Goal: Task Accomplishment & Management: Use online tool/utility

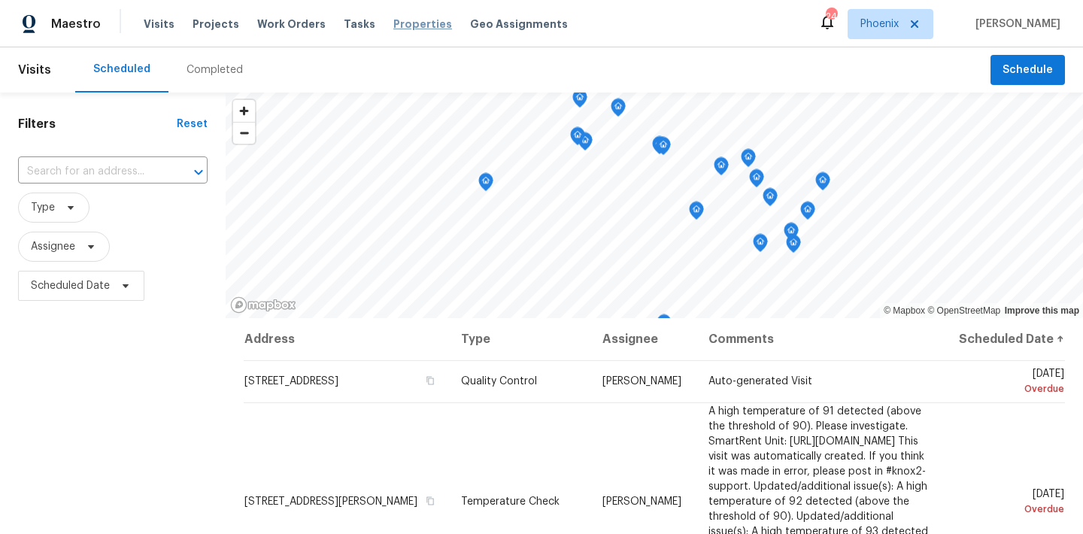
click at [393, 26] on span "Properties" at bounding box center [422, 24] width 59 height 15
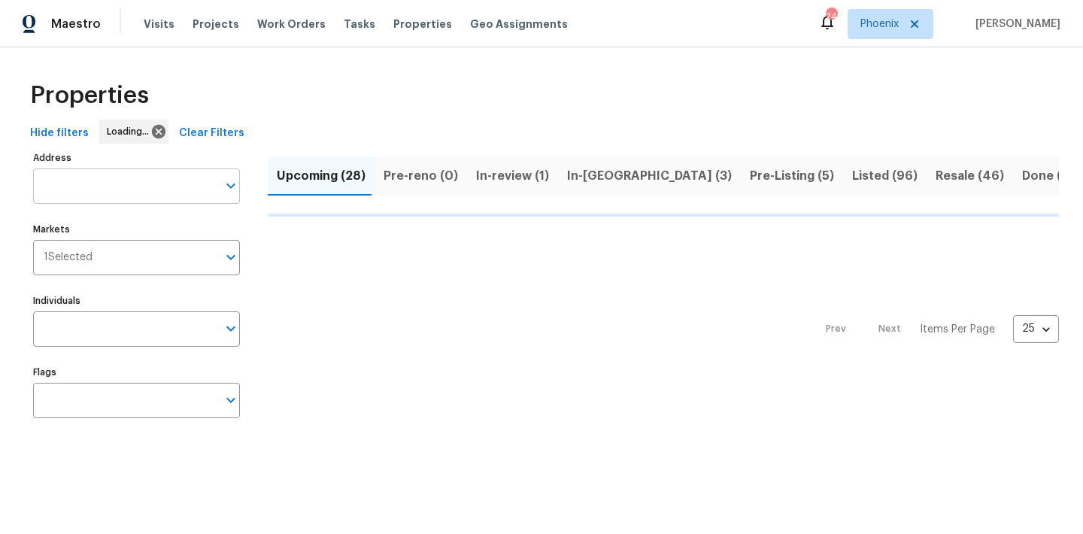
click at [114, 189] on input "Address" at bounding box center [125, 185] width 184 height 35
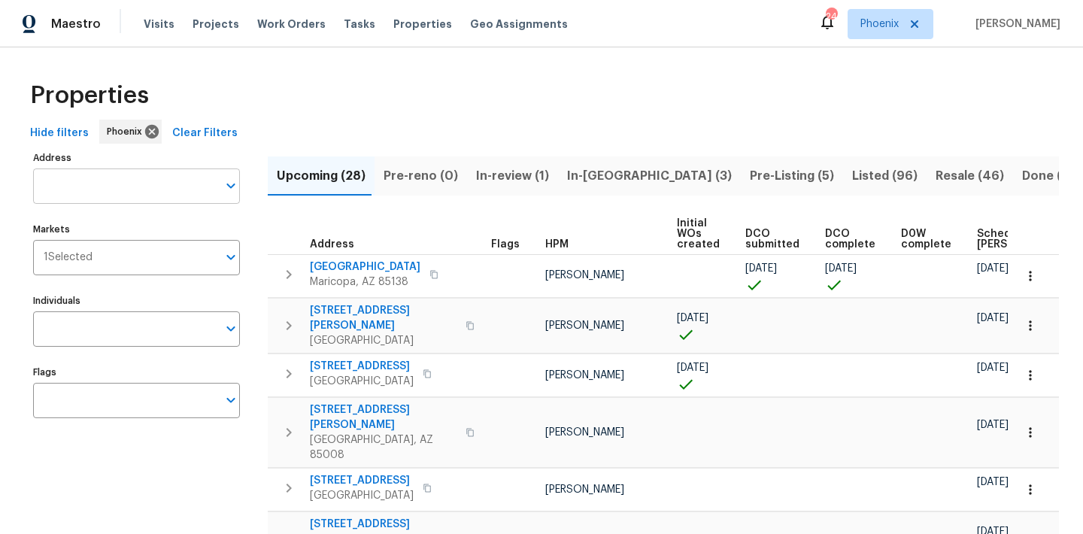
click at [113, 186] on input "Address" at bounding box center [125, 185] width 184 height 35
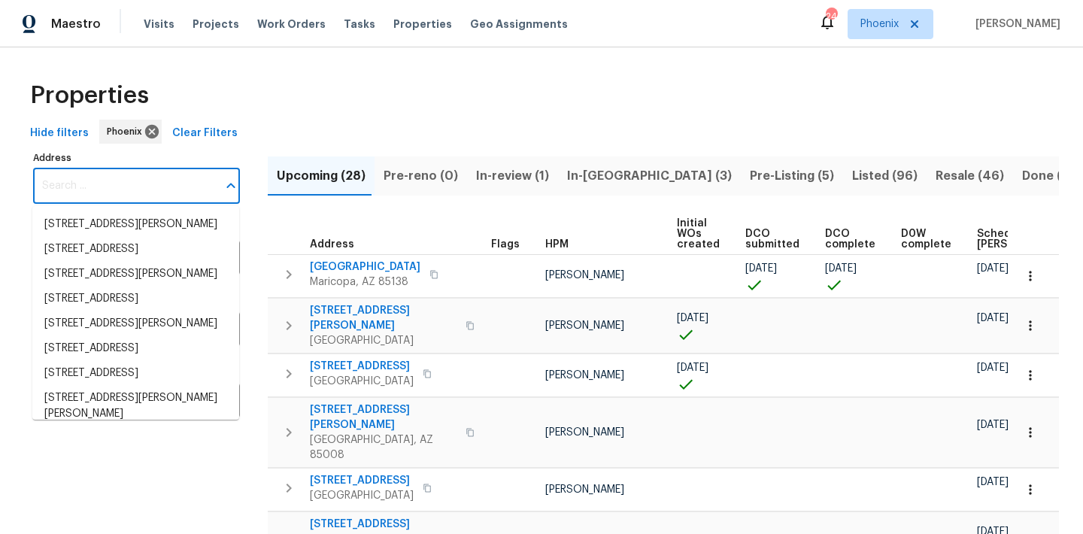
paste input "7041 S Franklin St"
type input "7041 S Franklin St"
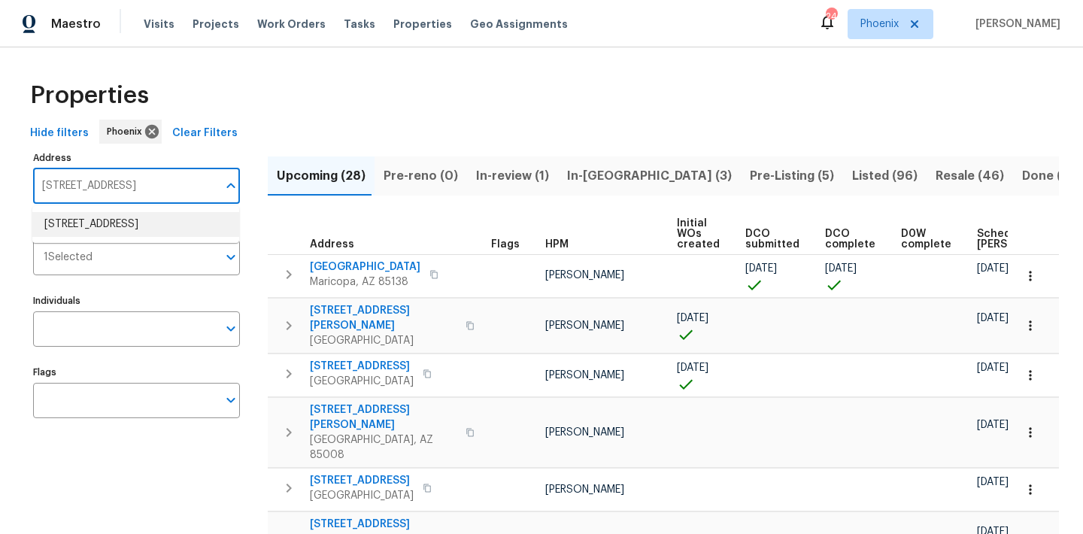
click at [133, 228] on li "7041 S Franklin St Centennial CO 80122" at bounding box center [135, 224] width 207 height 25
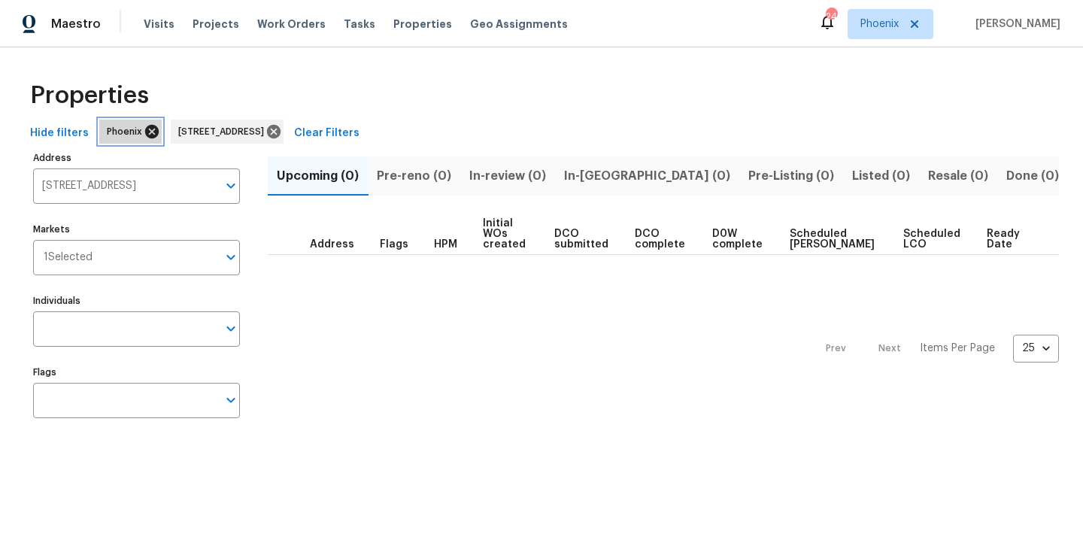
click at [147, 133] on icon at bounding box center [152, 131] width 17 height 17
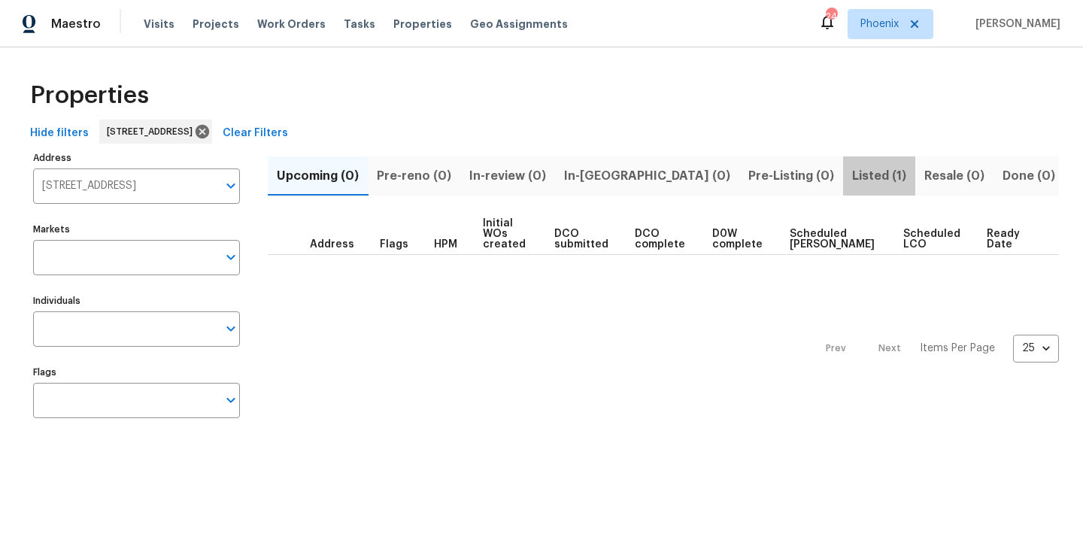
click at [852, 177] on span "Listed (1)" at bounding box center [879, 175] width 54 height 21
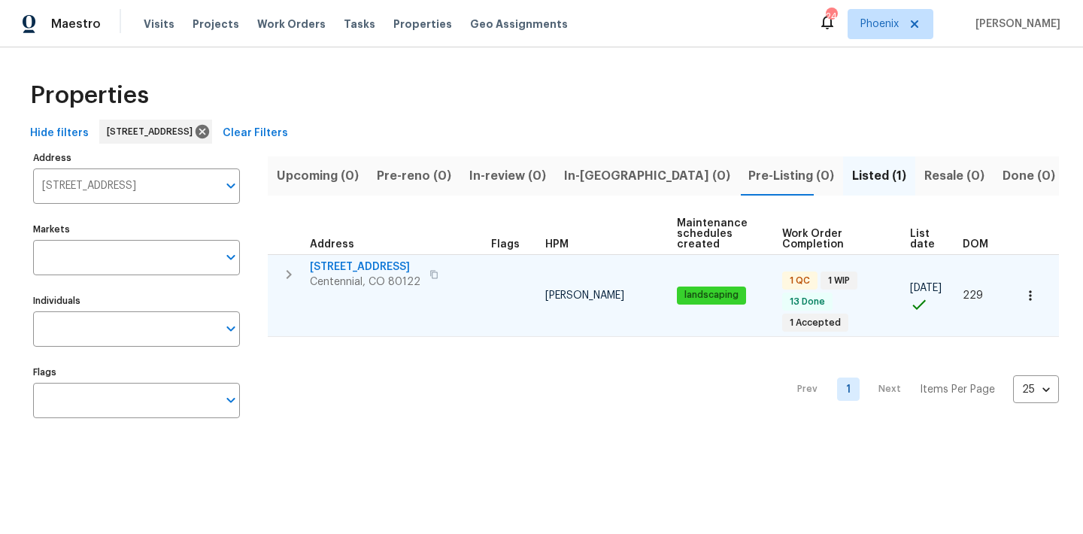
click at [376, 257] on td "7041 S Franklin St Centennial, CO 80122" at bounding box center [376, 274] width 217 height 39
click at [302, 277] on button "button" at bounding box center [289, 274] width 30 height 30
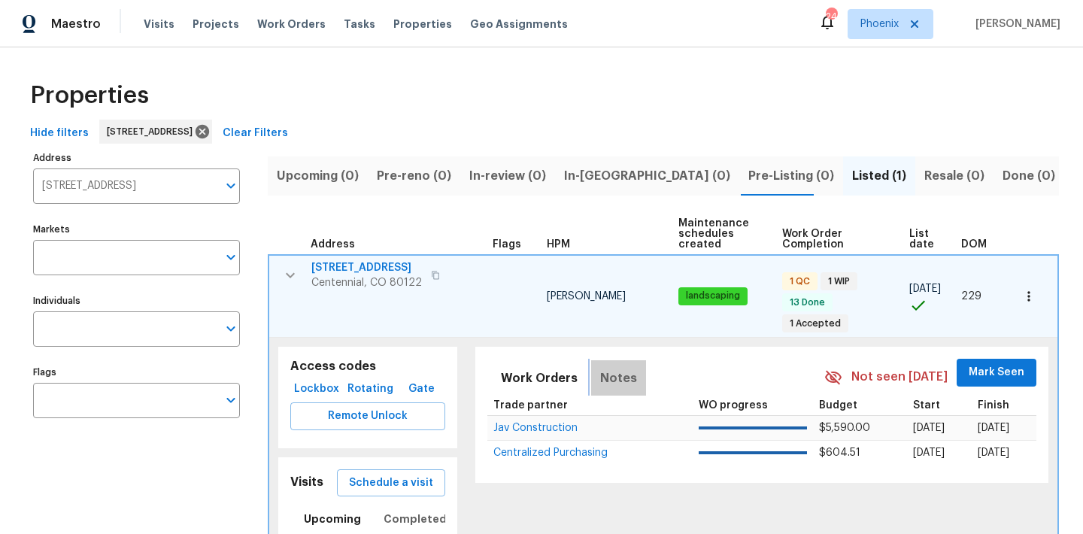
click at [620, 368] on span "Notes" at bounding box center [618, 378] width 37 height 21
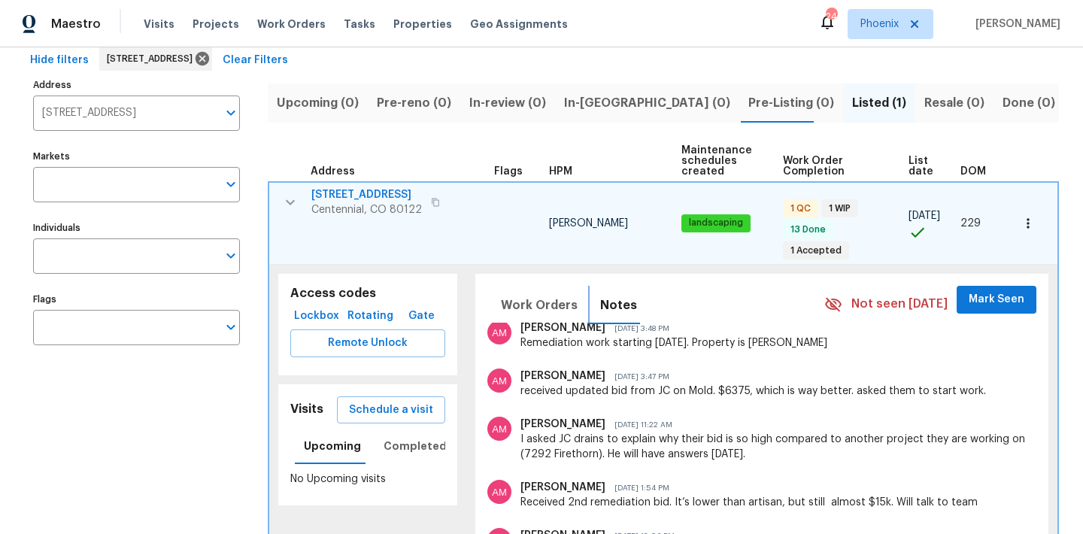
scroll to position [214, 0]
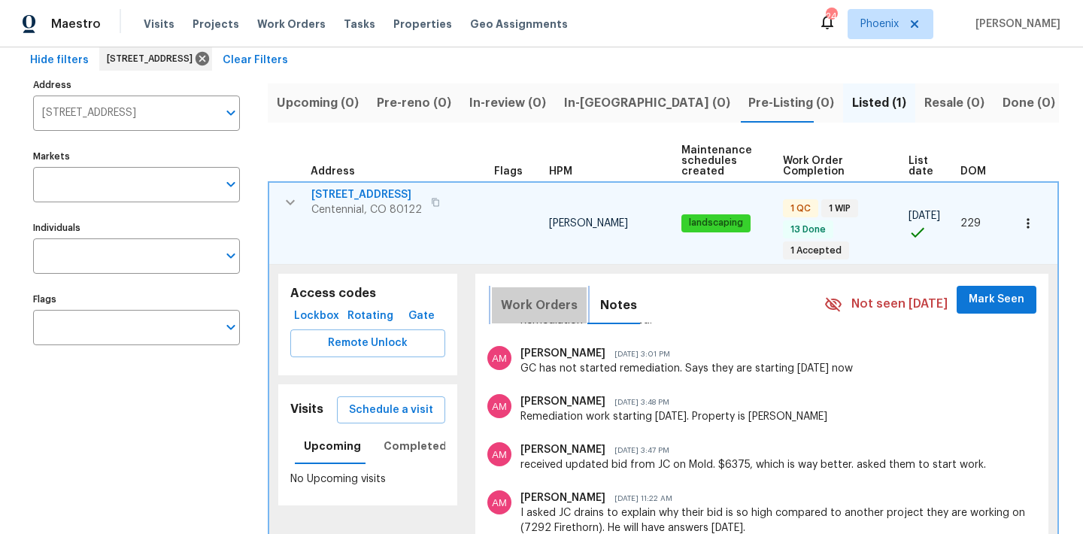
click at [546, 295] on span "Work Orders" at bounding box center [539, 305] width 77 height 21
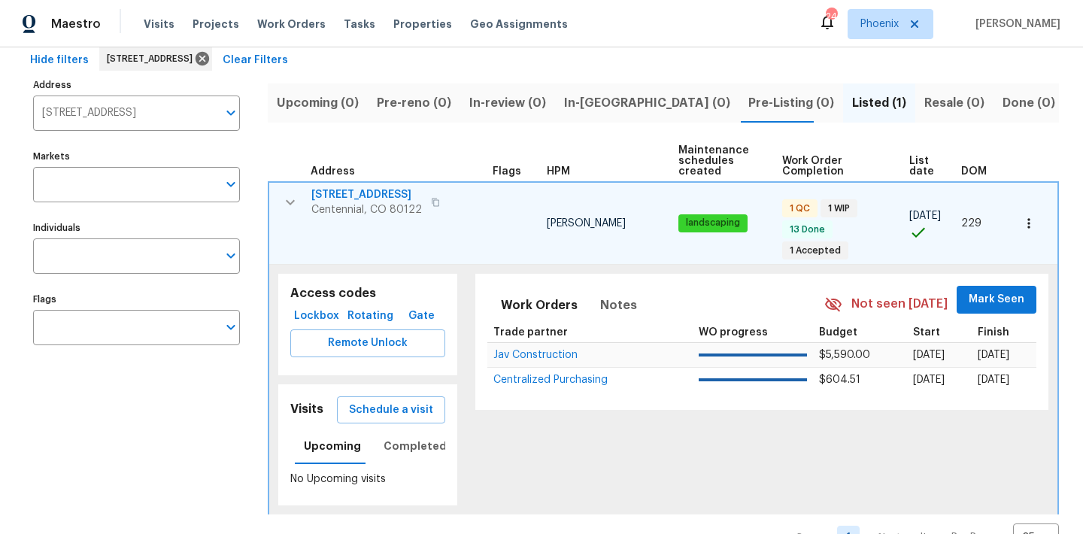
click at [367, 191] on span "7041 S Franklin St" at bounding box center [366, 194] width 111 height 15
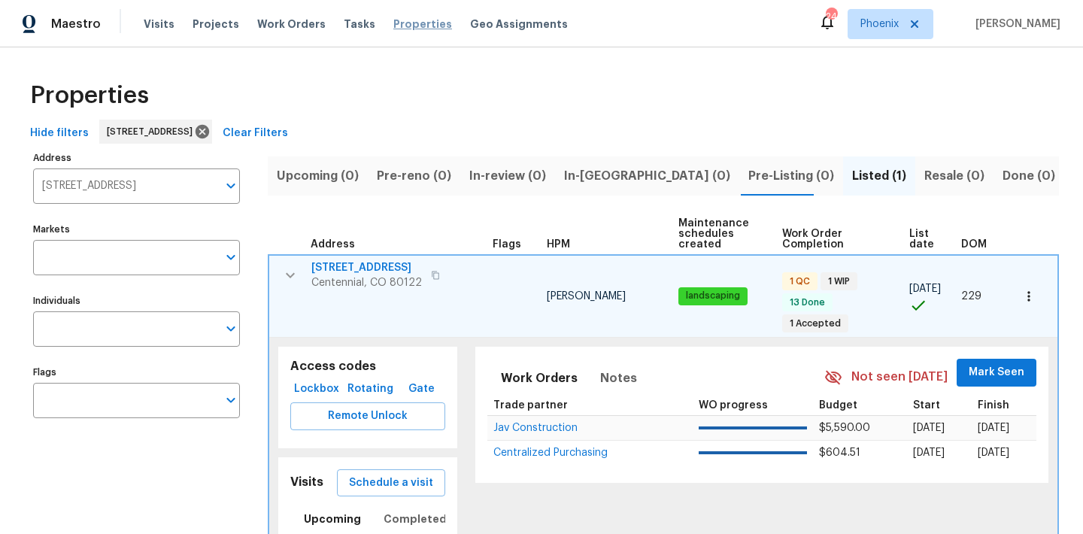
scroll to position [0, 0]
click at [393, 25] on span "Properties" at bounding box center [422, 24] width 59 height 15
click at [209, 135] on icon at bounding box center [203, 132] width 14 height 14
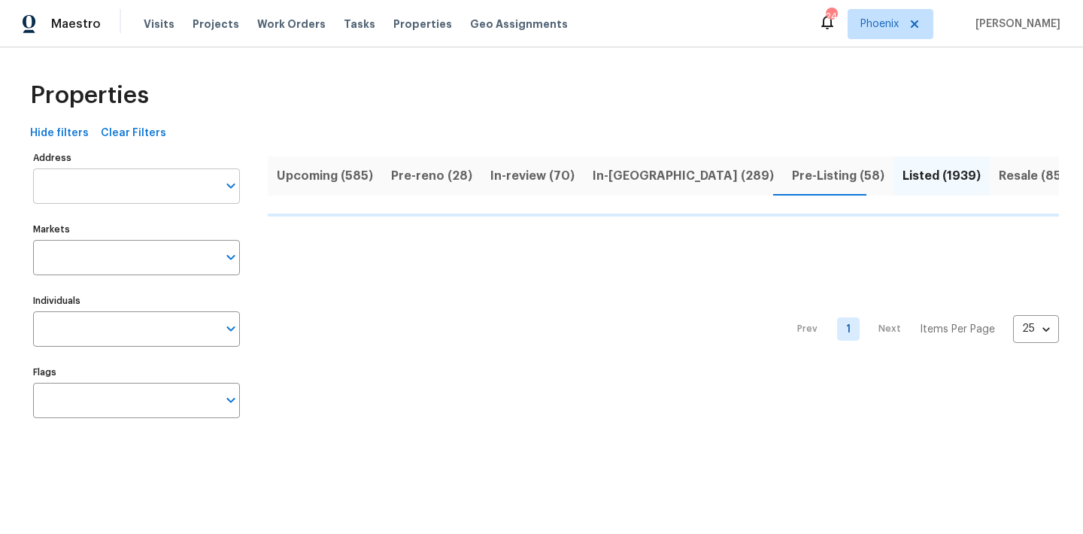
click at [94, 185] on input "Address" at bounding box center [125, 185] width 184 height 35
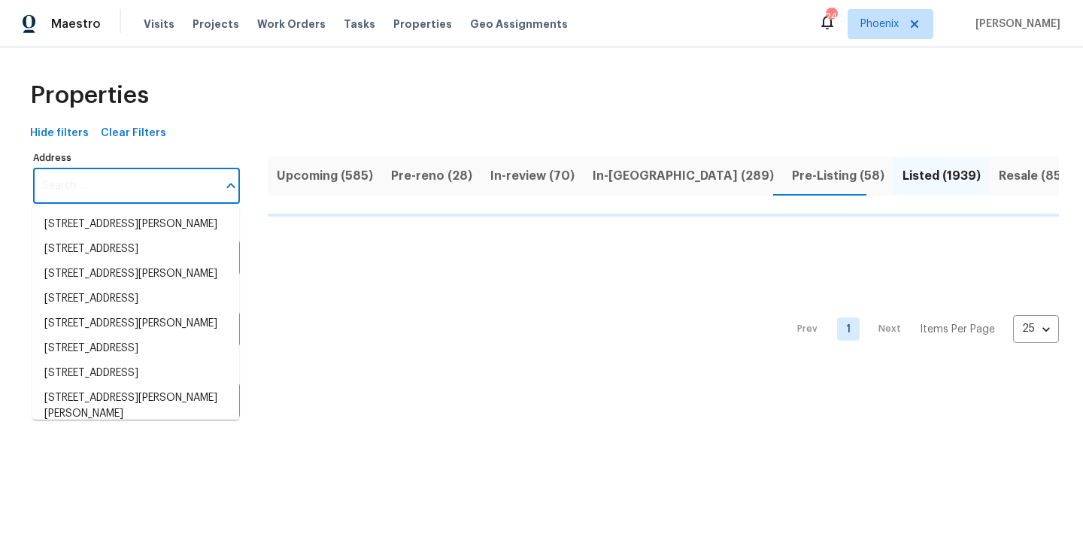
paste input "7292 Firethorn, Littleton, CO 80125."
type input "7292 Firethorn, Littleton, CO 80125."
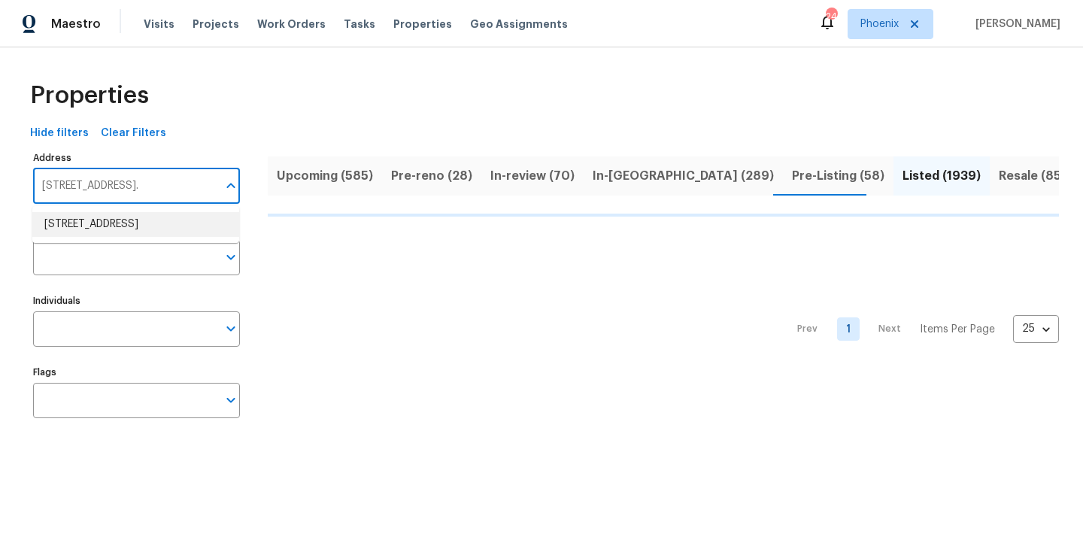
click at [91, 226] on li "7292 Firethorn Littleton CO 80125" at bounding box center [135, 224] width 207 height 25
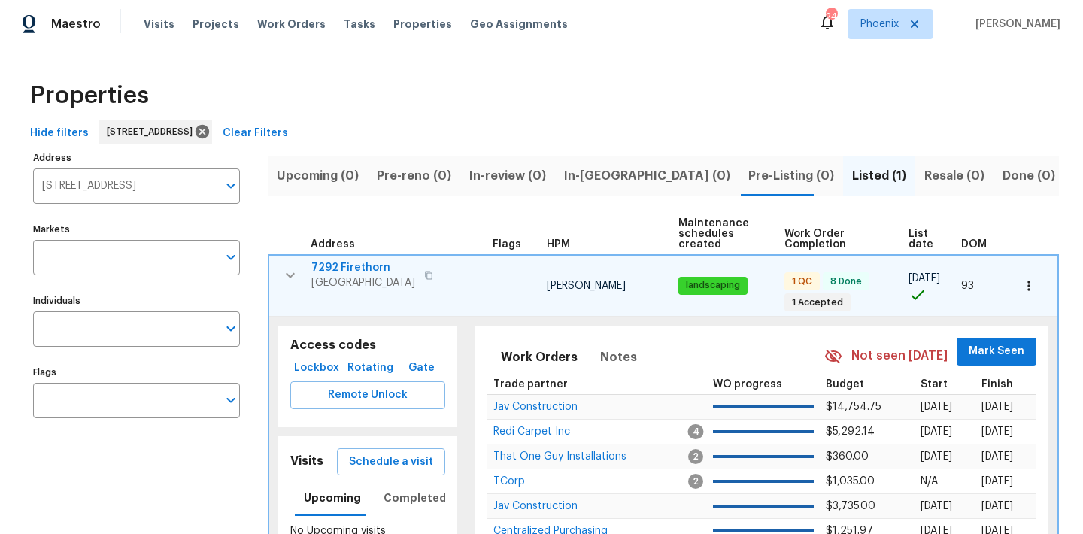
click at [356, 271] on span "7292 Firethorn" at bounding box center [363, 267] width 104 height 15
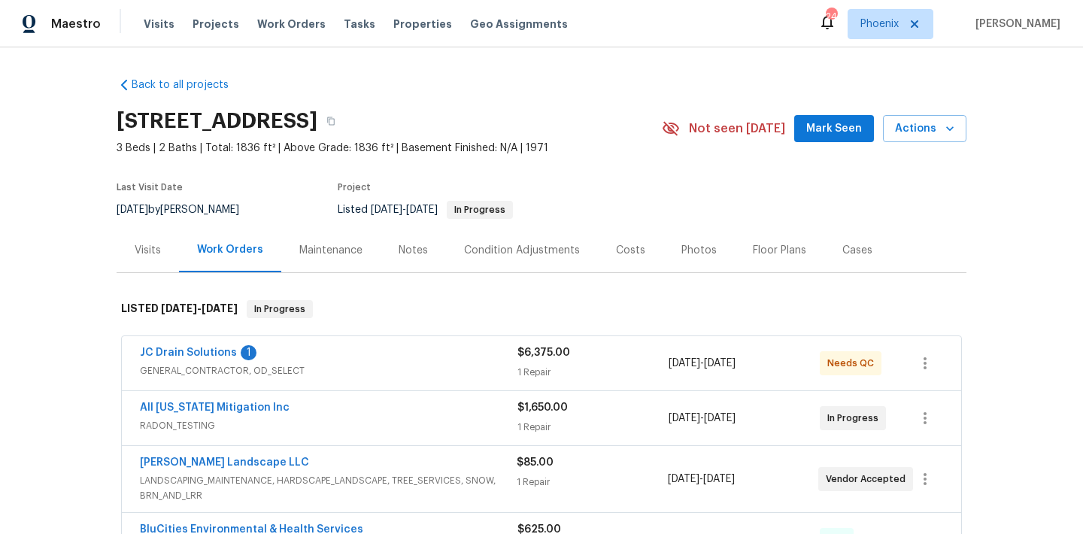
scroll to position [145, 0]
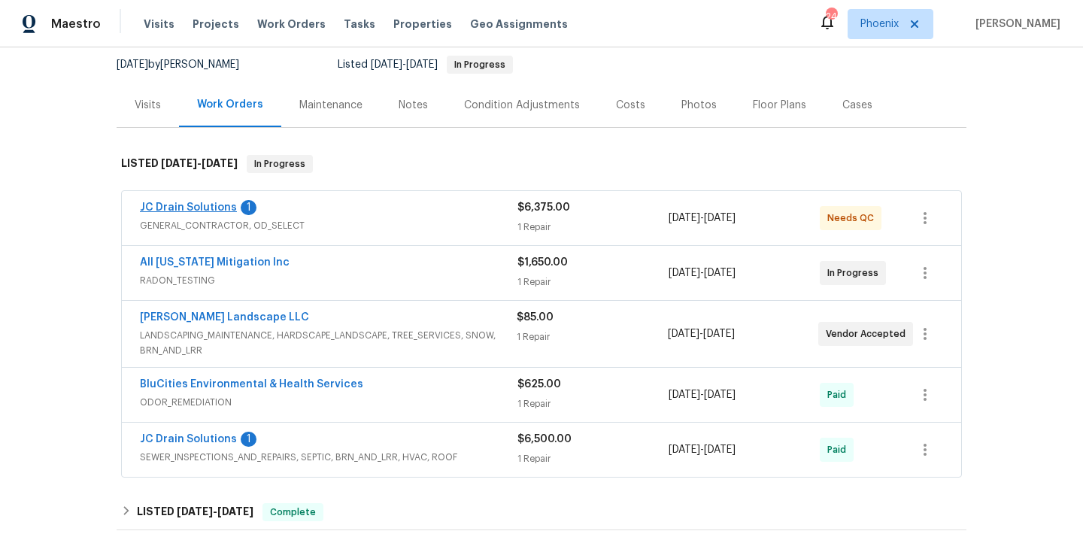
click at [179, 212] on link "JC Drain Solutions" at bounding box center [188, 207] width 97 height 11
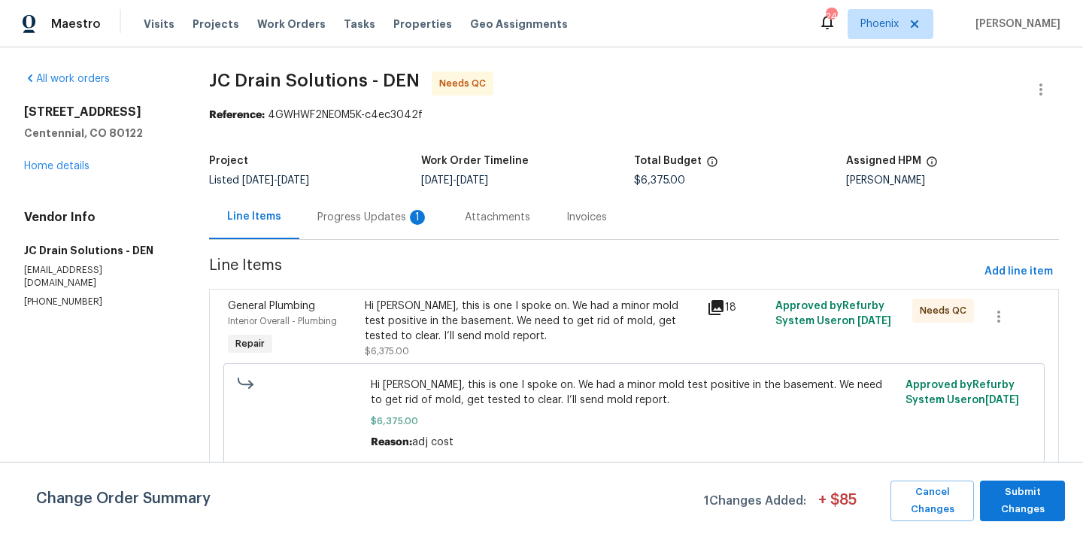
click at [398, 216] on div "Progress Updates 1" at bounding box center [372, 217] width 111 height 15
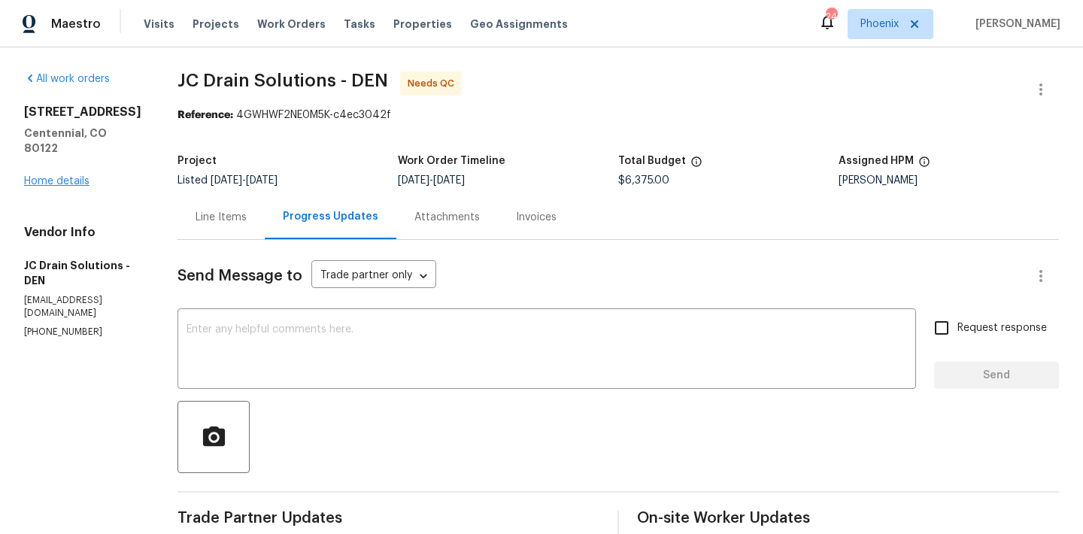
click at [76, 176] on link "Home details" at bounding box center [56, 181] width 65 height 11
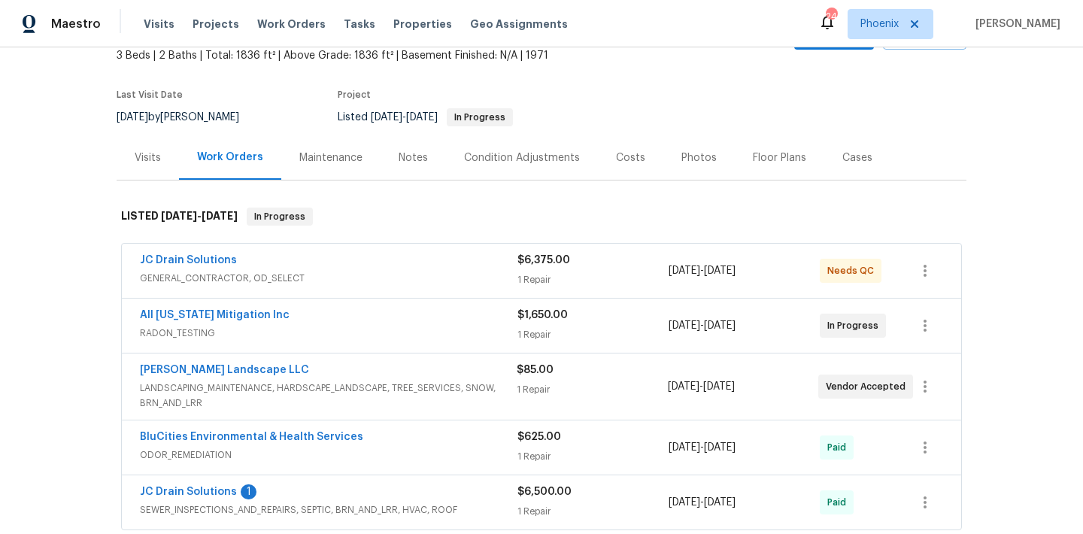
scroll to position [76, 0]
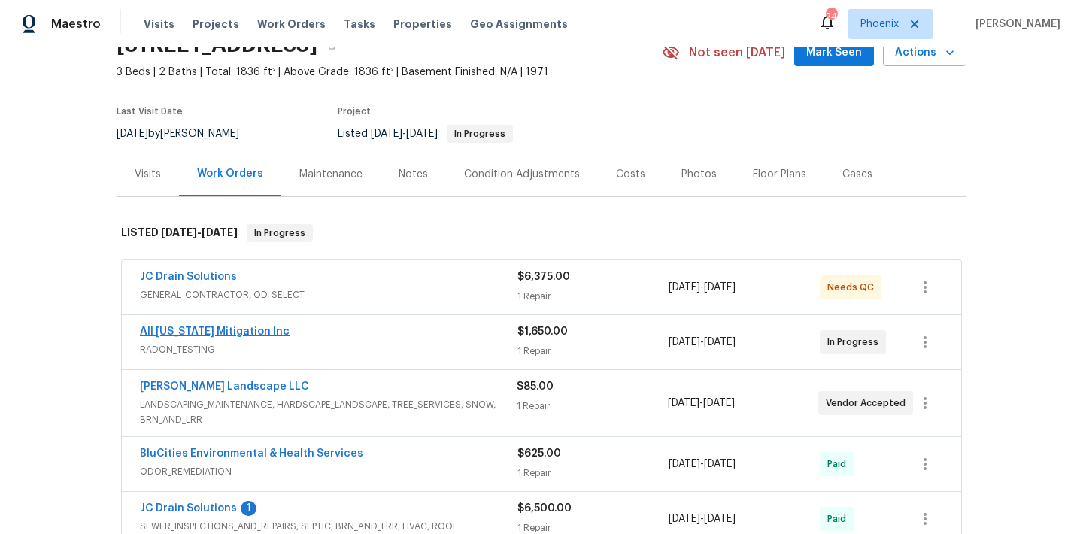
click at [221, 331] on link "All Colorado Mitigation Inc" at bounding box center [215, 331] width 150 height 11
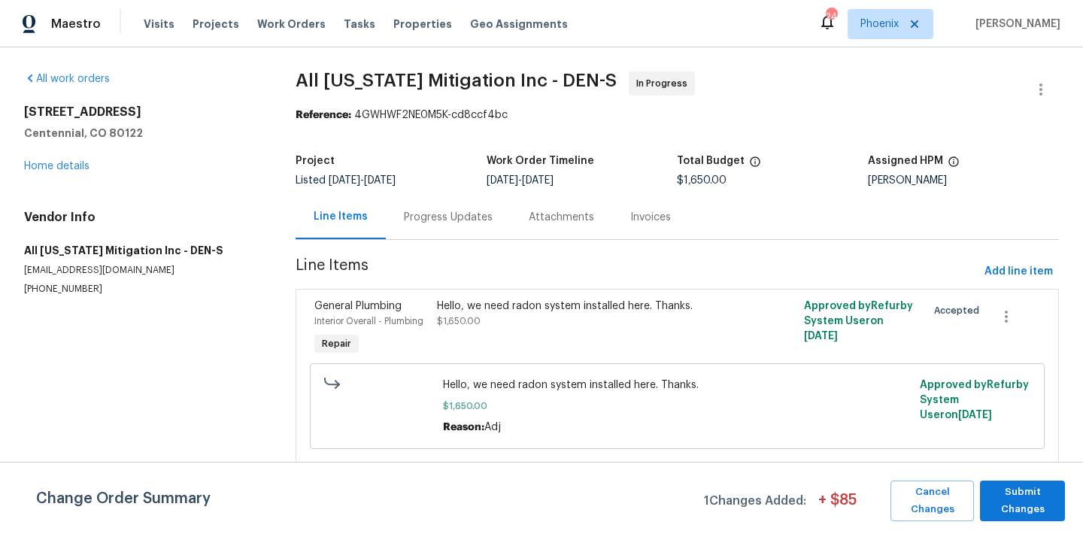
click at [456, 315] on div "Hello, we need radon system installed here. Thanks. $1,650.00" at bounding box center [585, 314] width 297 height 30
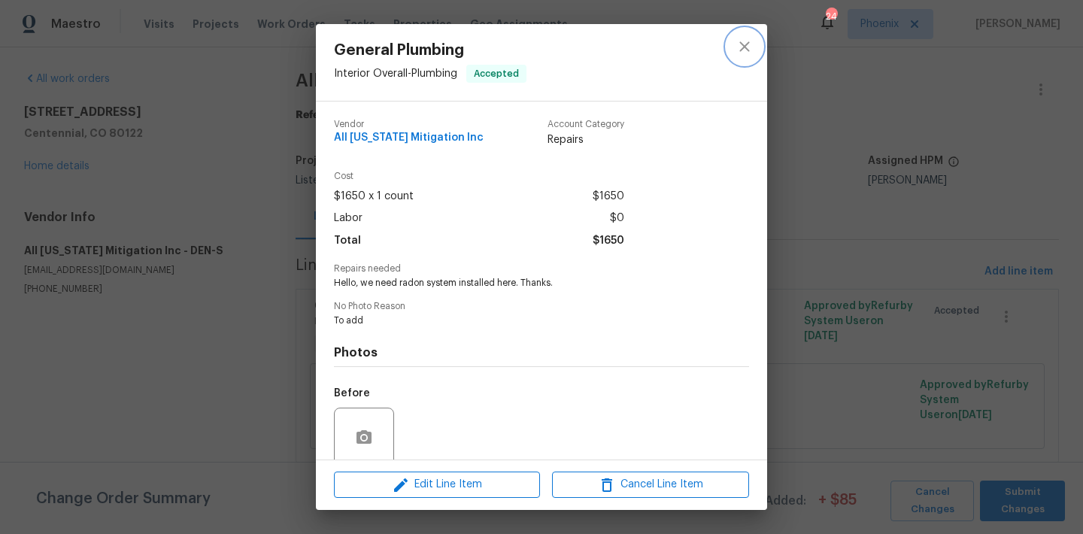
click at [738, 48] on icon "close" at bounding box center [744, 47] width 18 height 18
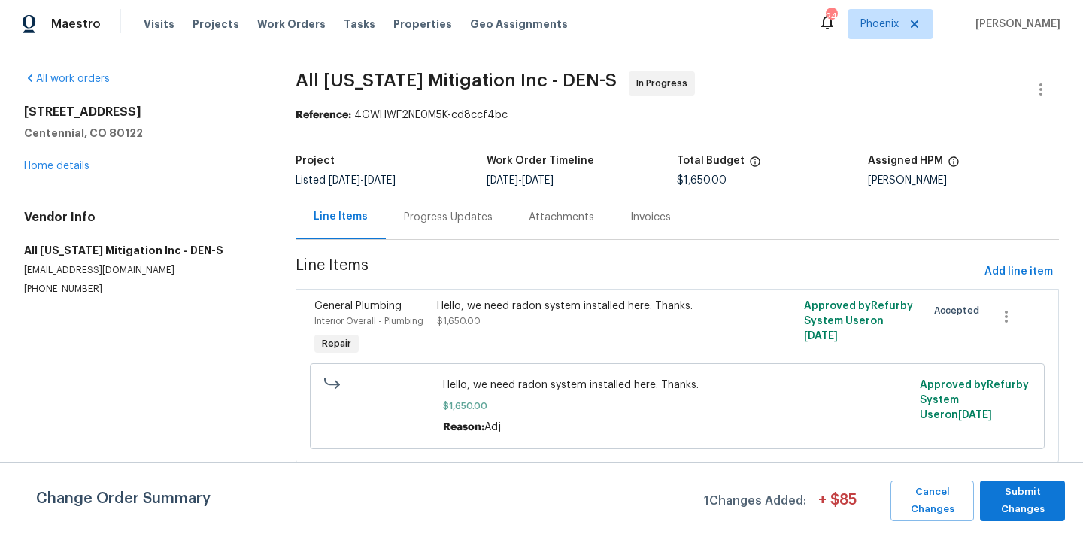
click at [441, 217] on div "Progress Updates" at bounding box center [448, 217] width 89 height 15
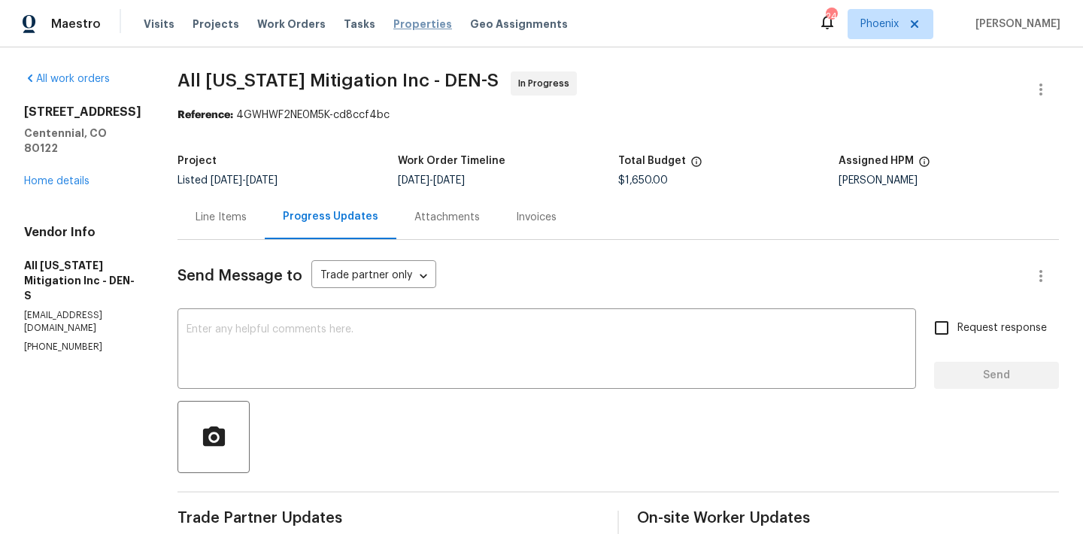
click at [399, 21] on span "Properties" at bounding box center [422, 24] width 59 height 15
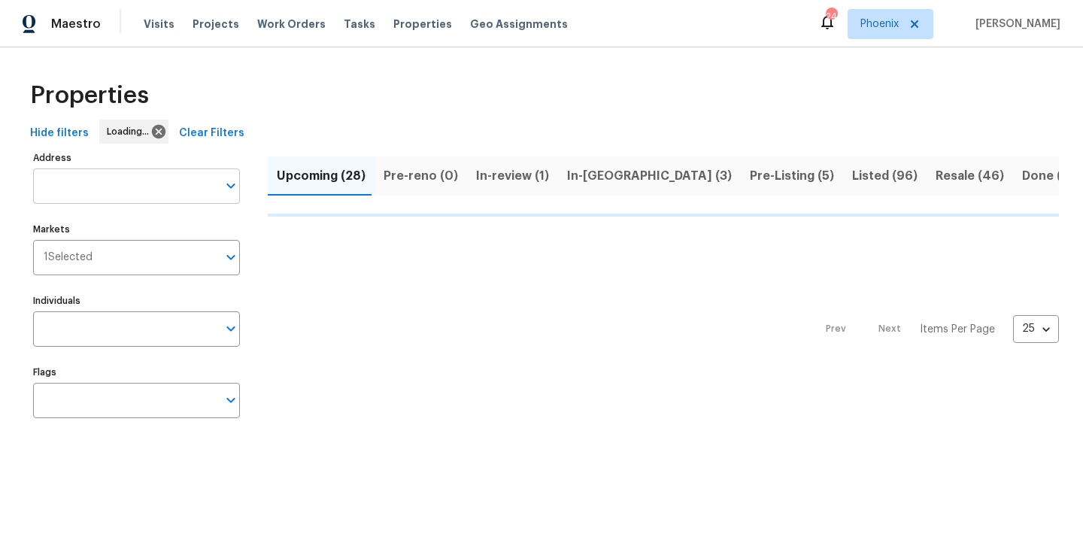
click at [105, 189] on input "Address" at bounding box center [125, 185] width 184 height 35
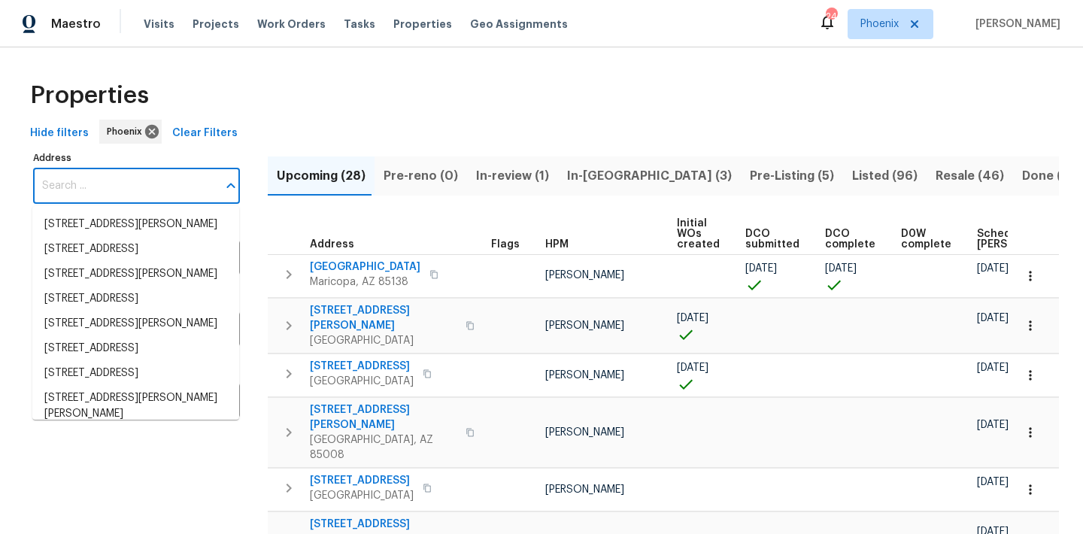
click at [105, 189] on input "Address" at bounding box center [125, 185] width 184 height 35
paste input "9639 N 63rd Dr"
type input "9639 N 63rd Dr"
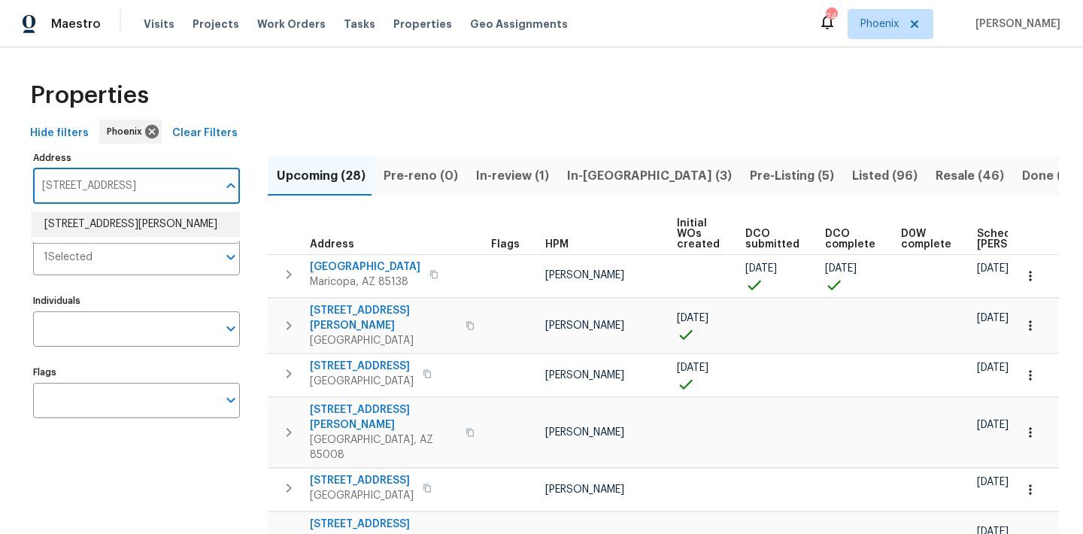
click at [101, 226] on li "9639 N 63rd Dr Glendale AZ 85302" at bounding box center [135, 224] width 207 height 25
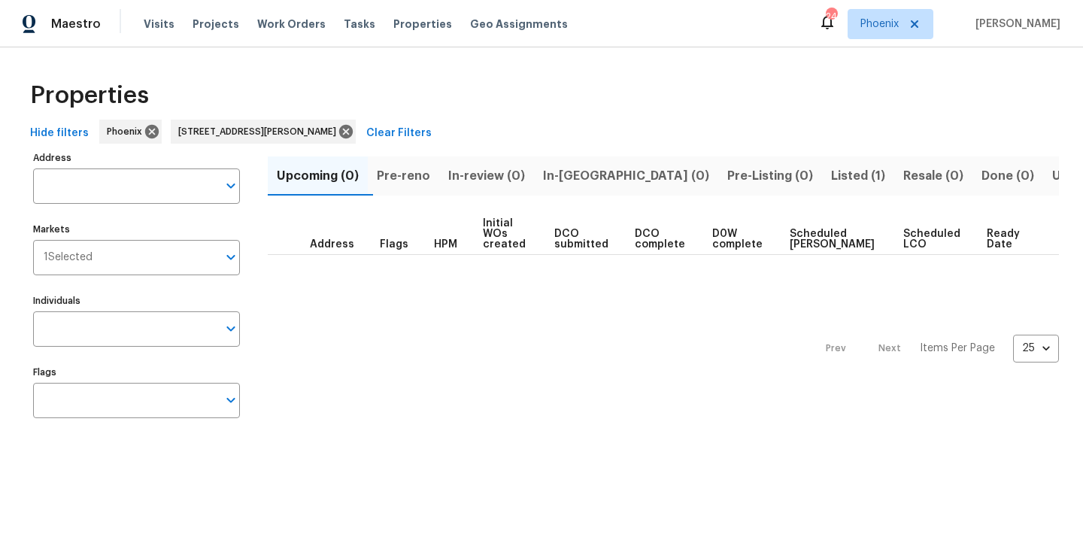
type input "9639 N 63rd Dr Glendale AZ 85302"
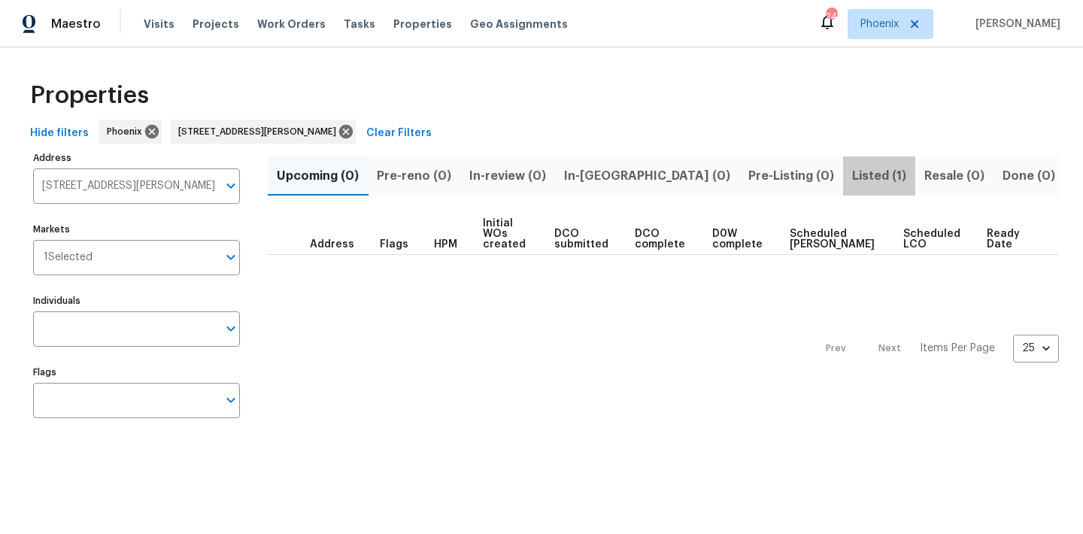
click at [852, 168] on span "Listed (1)" at bounding box center [879, 175] width 54 height 21
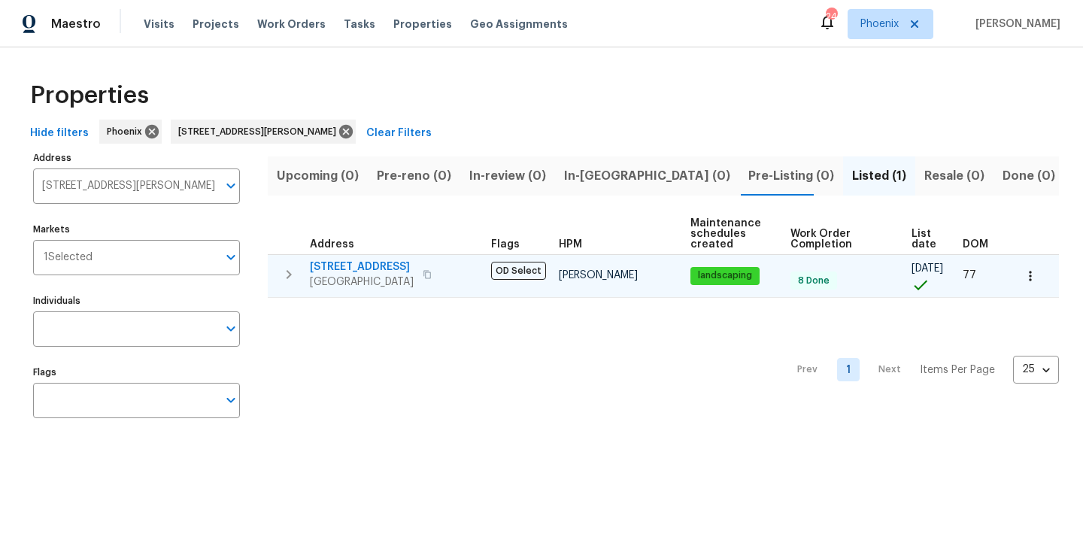
click at [353, 270] on span "9639 N 63rd Dr" at bounding box center [362, 266] width 104 height 15
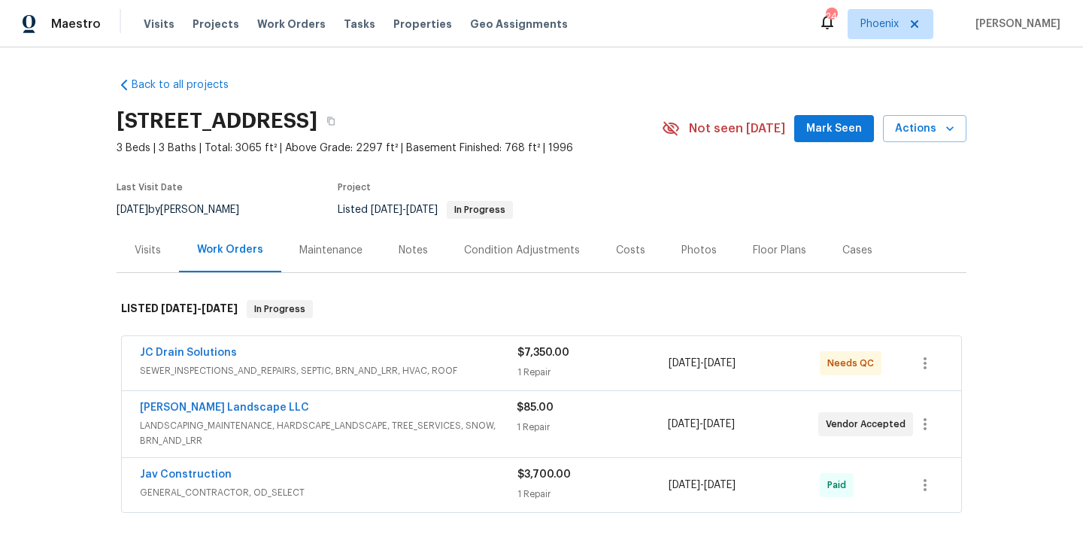
click at [408, 250] on div "Notes" at bounding box center [413, 250] width 29 height 15
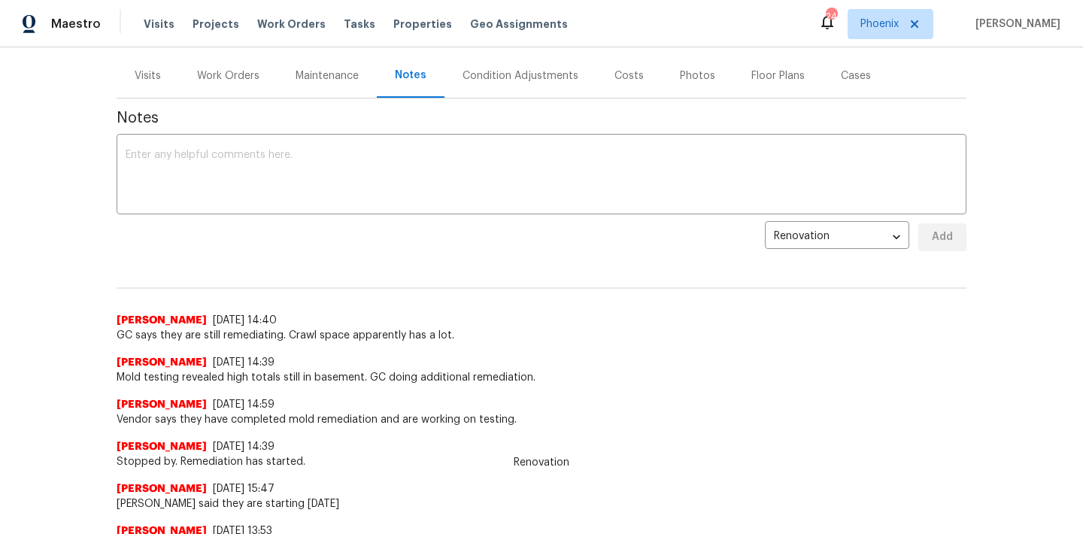
scroll to position [202, 0]
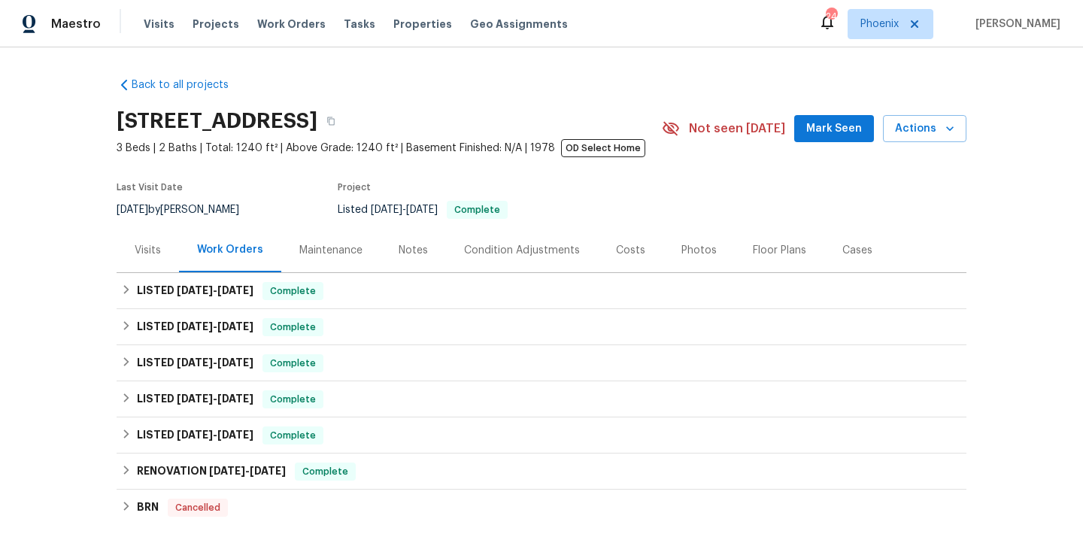
click at [414, 247] on div "Notes" at bounding box center [413, 250] width 29 height 15
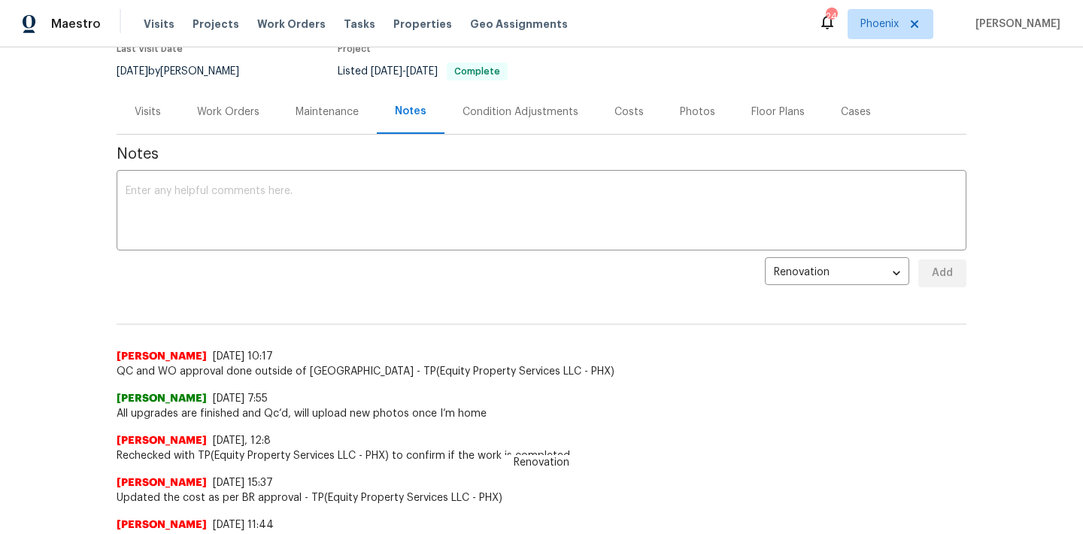
scroll to position [180, 0]
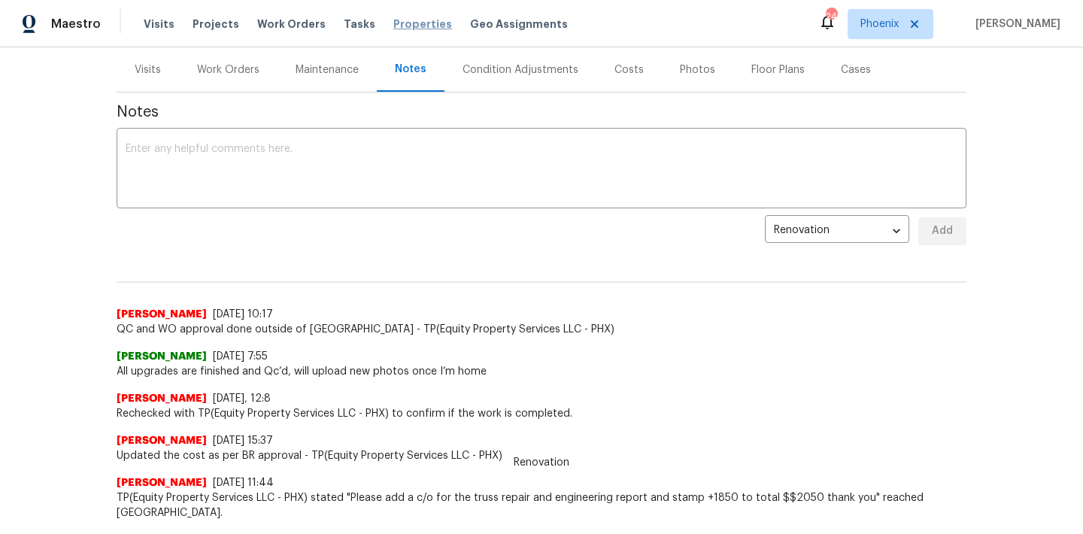
click at [413, 23] on span "Properties" at bounding box center [422, 24] width 59 height 15
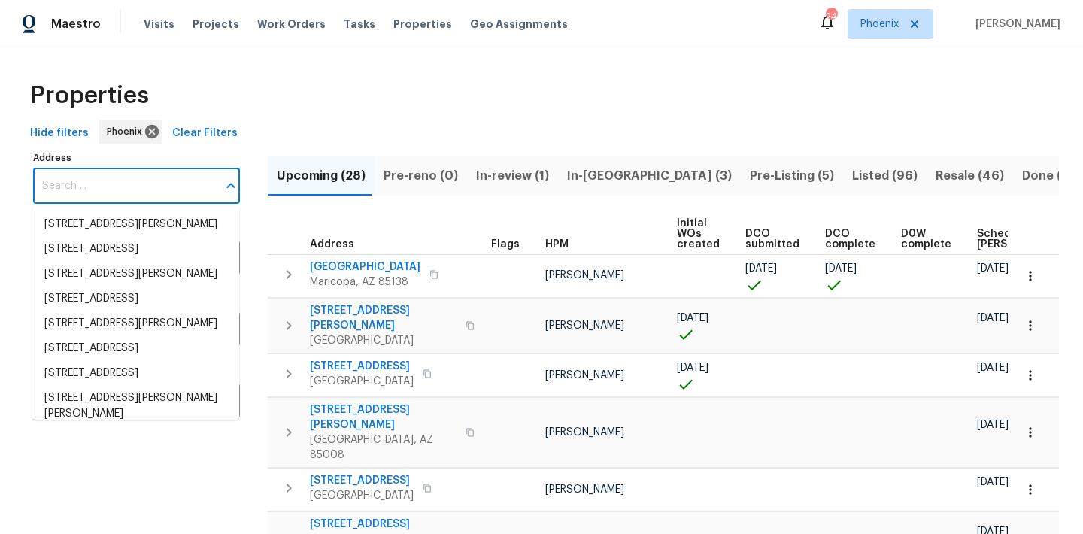
click at [108, 193] on input "Address" at bounding box center [125, 185] width 184 height 35
paste input "[STREET_ADDRESS][PERSON_NAME]"
type input "[STREET_ADDRESS][PERSON_NAME]"
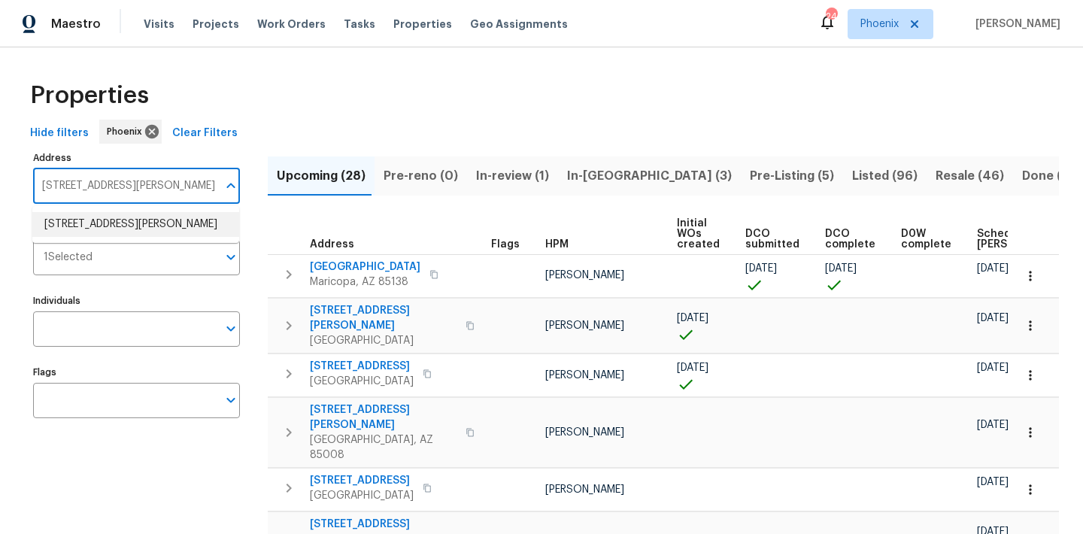
click at [100, 220] on li "19707 N Pepka Ct Maricopa AZ 85138" at bounding box center [135, 224] width 207 height 25
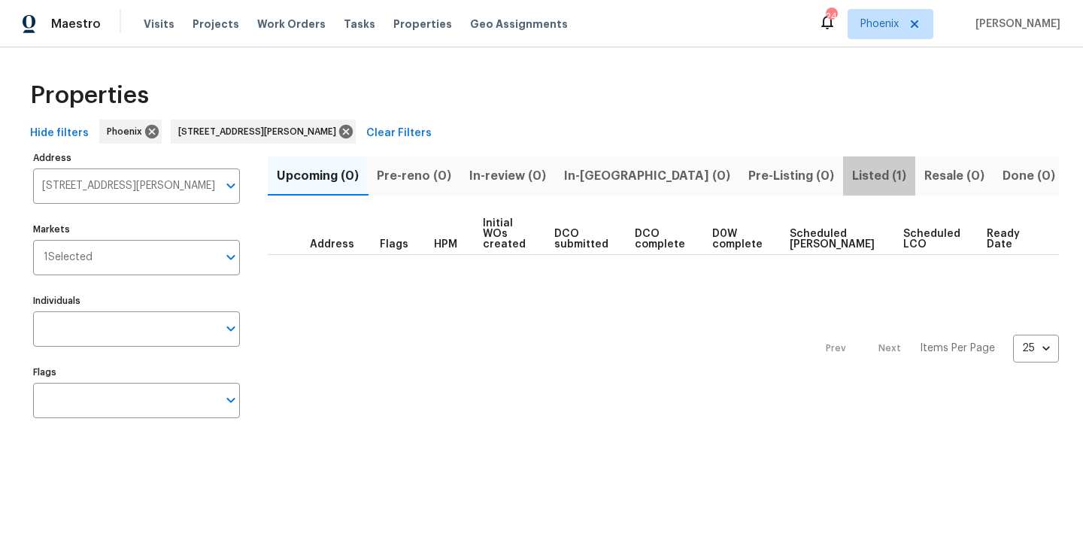
click at [852, 173] on span "Listed (1)" at bounding box center [879, 175] width 54 height 21
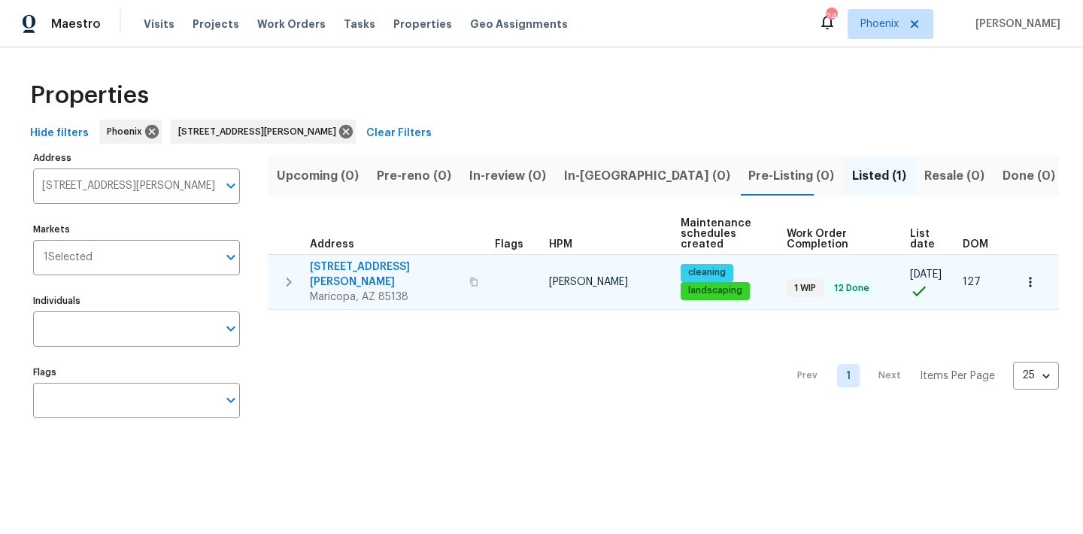
click at [367, 262] on span "19707 N Pepka Ct" at bounding box center [385, 274] width 150 height 30
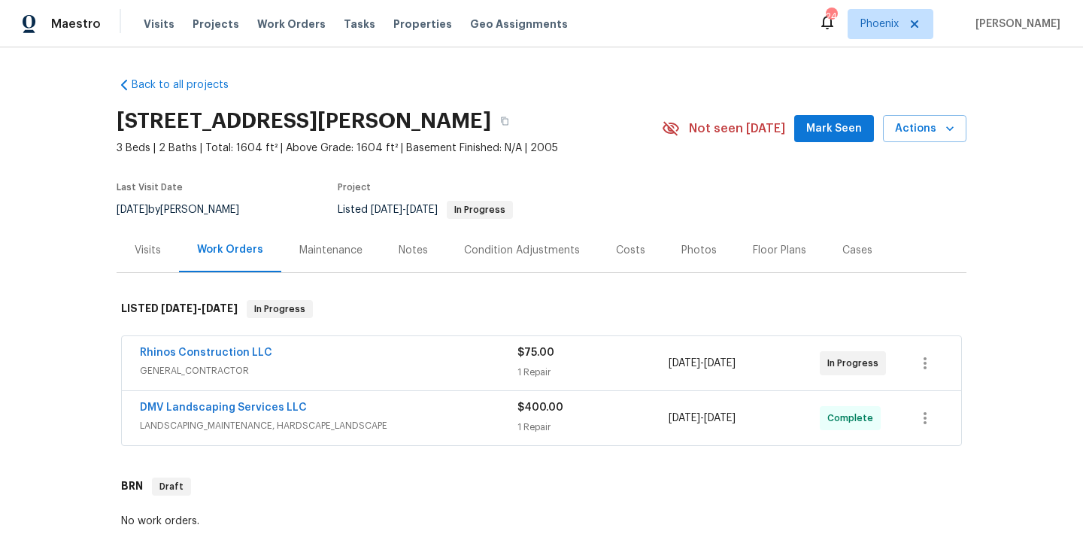
click at [419, 252] on div "Notes" at bounding box center [413, 250] width 29 height 15
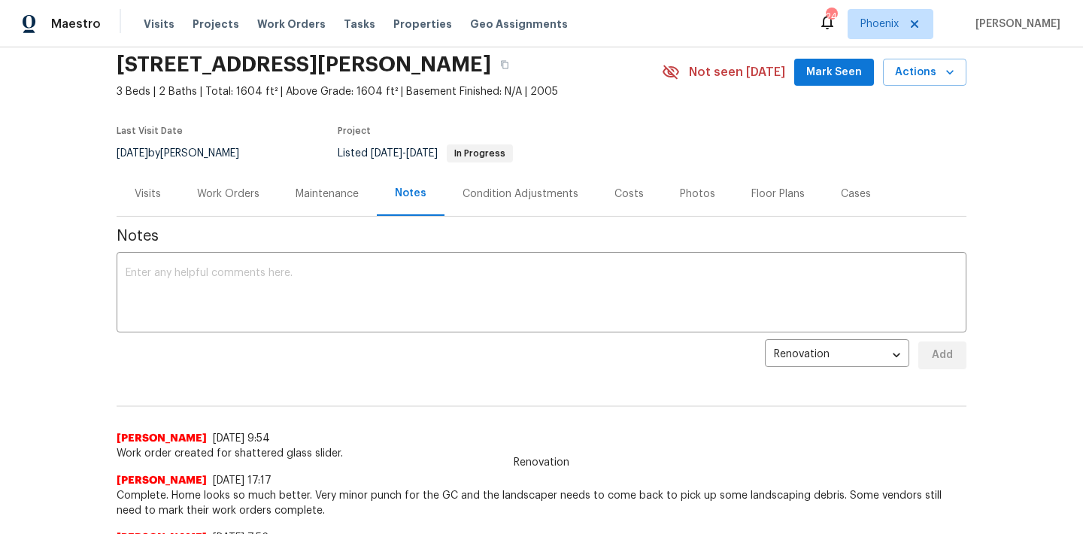
scroll to position [105, 0]
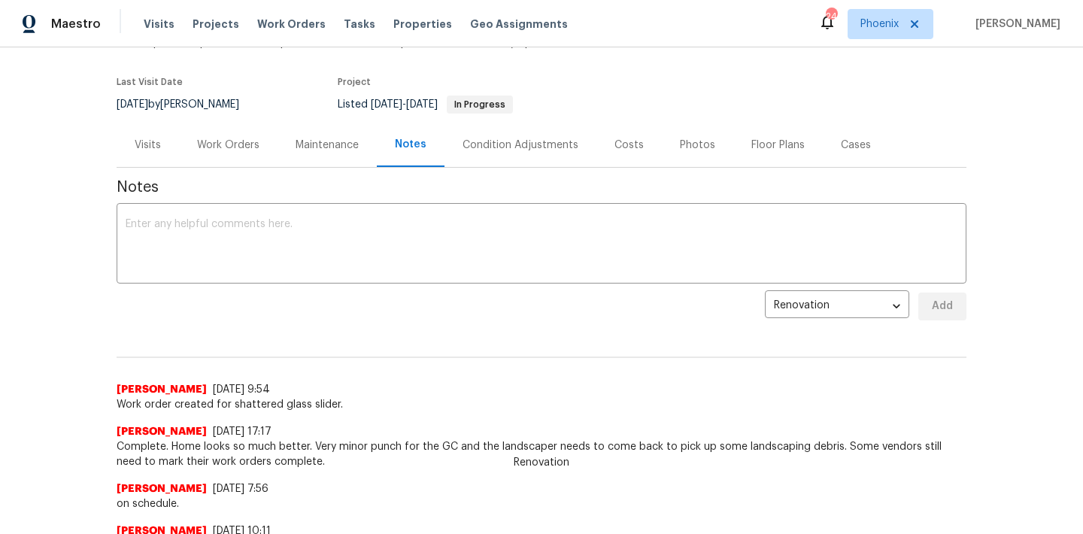
click at [249, 150] on div "Work Orders" at bounding box center [228, 145] width 62 height 15
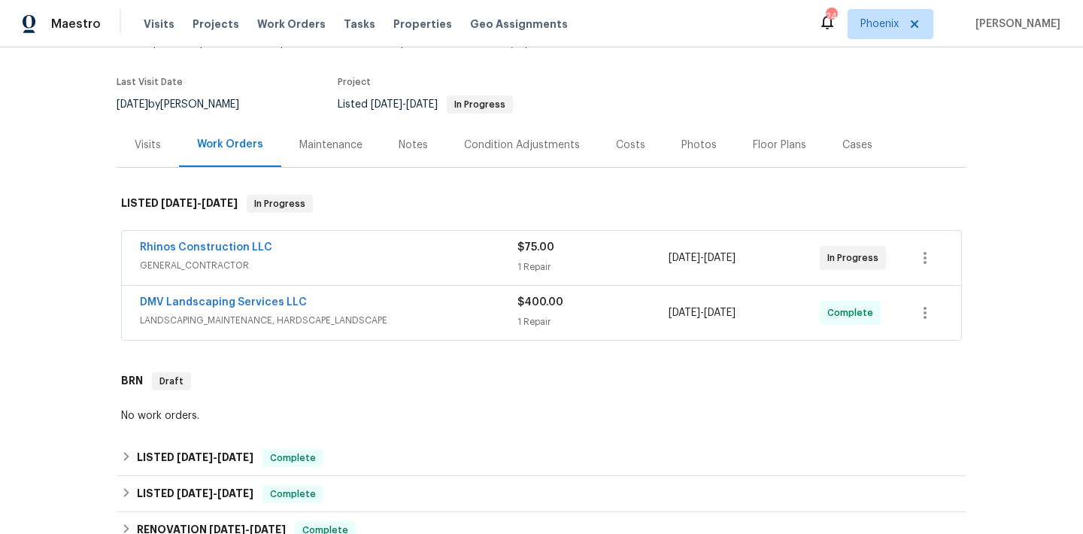
click at [384, 320] on span "LANDSCAPING_MAINTENANCE, HARDSCAPE_LANDSCAPE" at bounding box center [328, 320] width 377 height 15
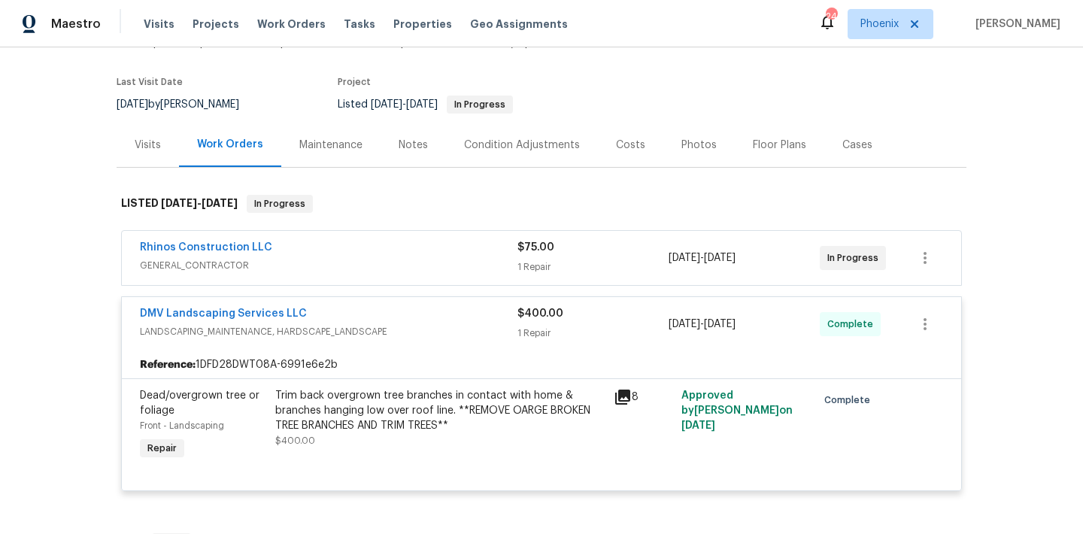
click at [306, 265] on span "GENERAL_CONTRACTOR" at bounding box center [328, 265] width 377 height 15
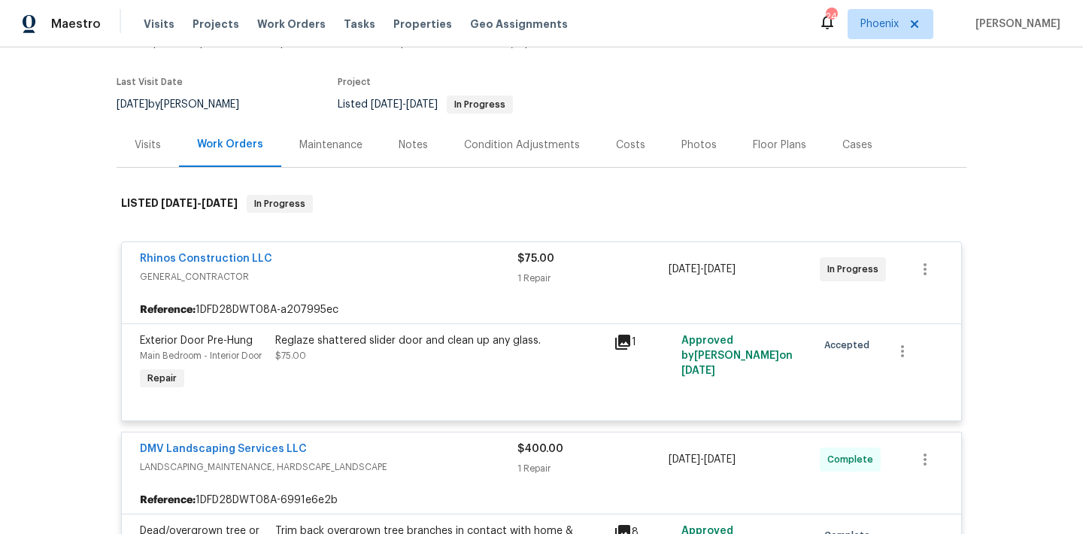
click at [411, 350] on div "Reglaze shattered slider door and clean up any glass. $75.00" at bounding box center [439, 348] width 329 height 30
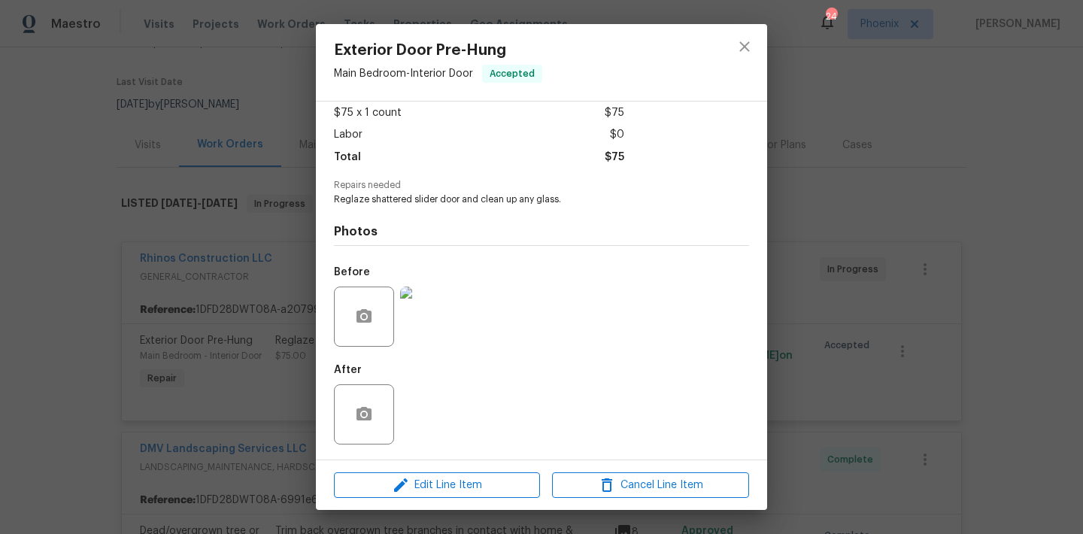
scroll to position [82, 0]
click at [423, 338] on img at bounding box center [430, 318] width 60 height 60
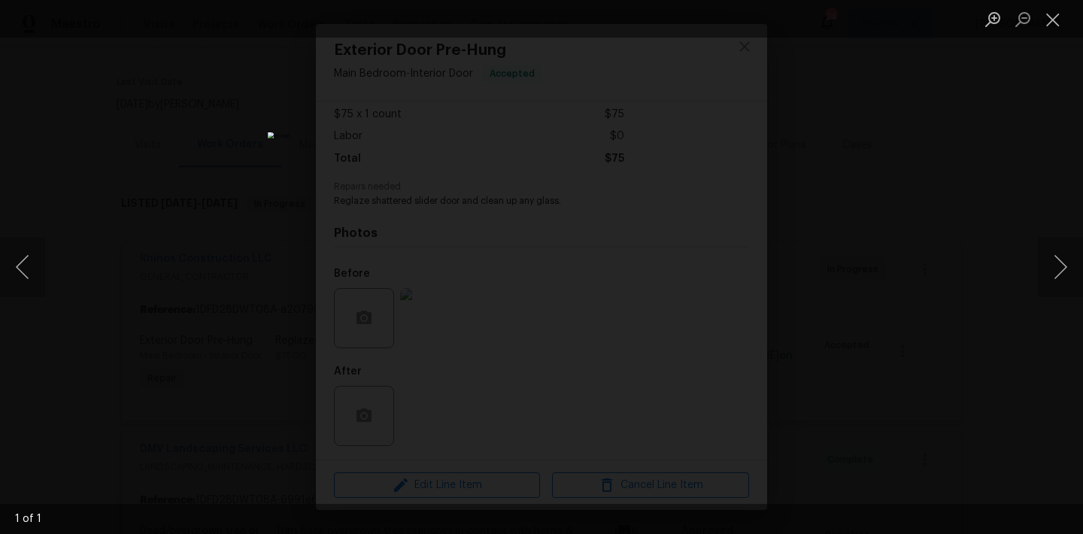
click at [769, 179] on div "Lightbox" at bounding box center [541, 267] width 1083 height 534
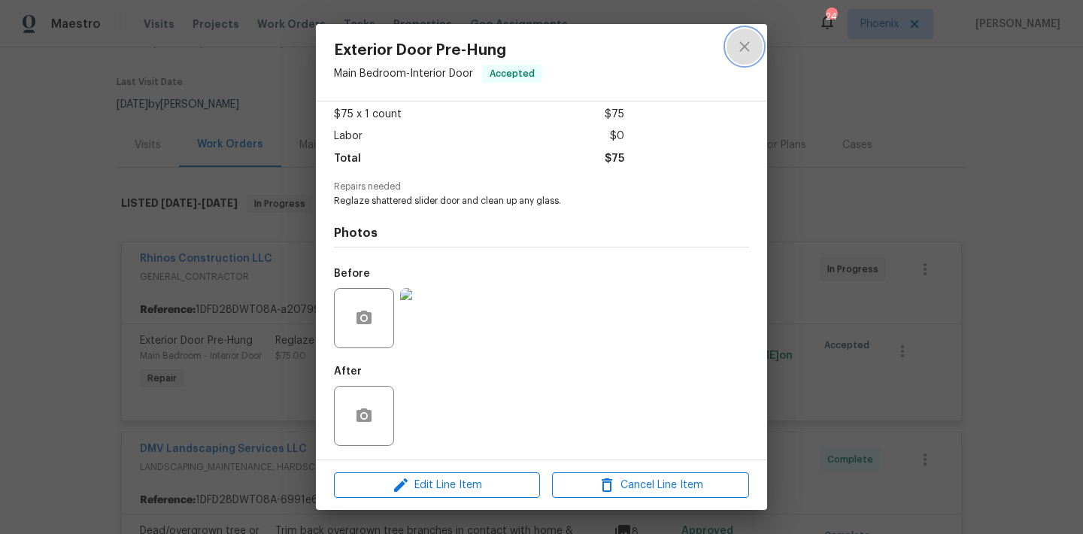
click at [740, 56] on button "close" at bounding box center [744, 47] width 36 height 36
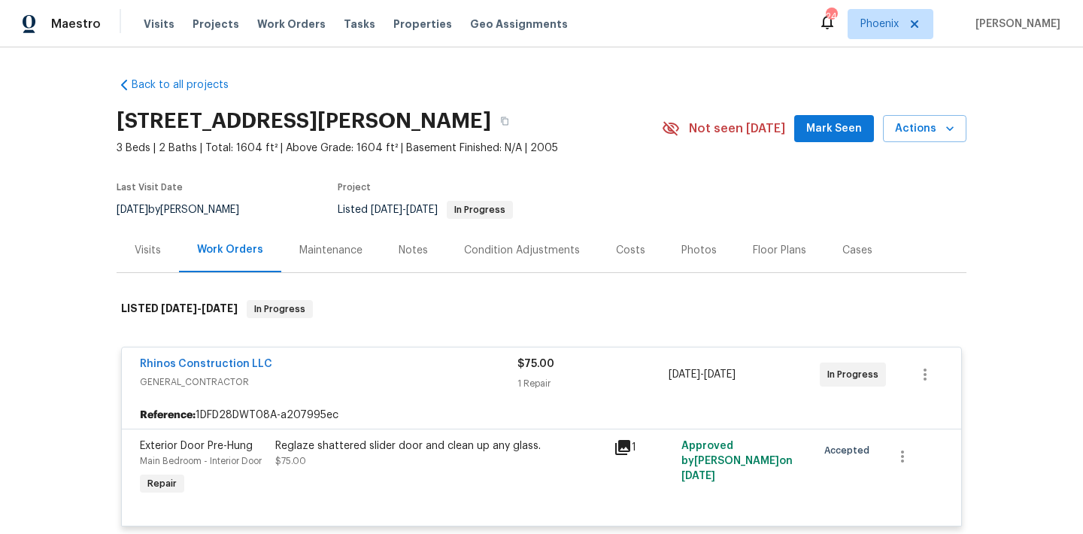
scroll to position [0, 0]
click at [518, 127] on button "button" at bounding box center [504, 121] width 27 height 27
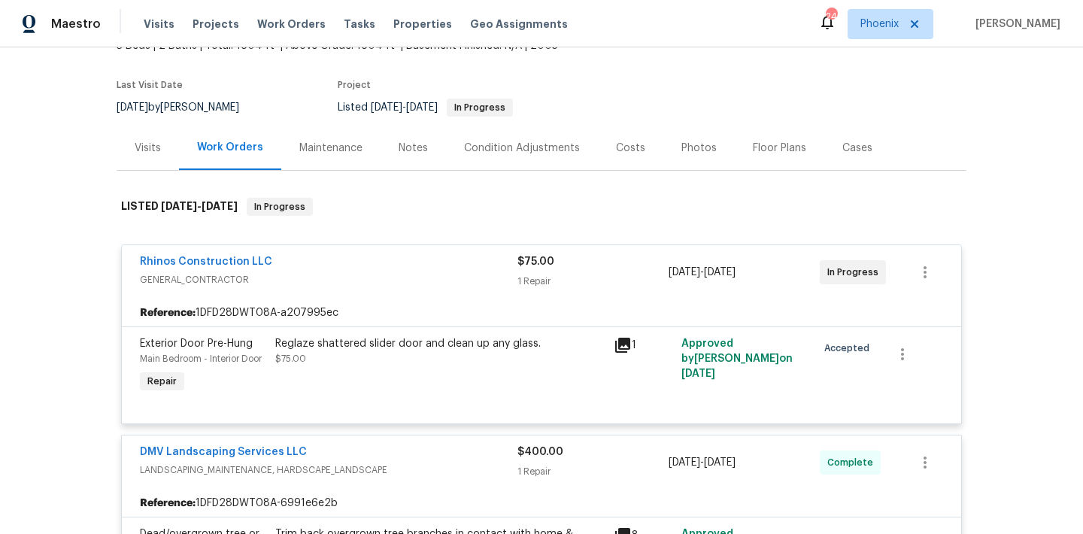
scroll to position [104, 0]
click at [247, 256] on link "Rhinos Construction LLC" at bounding box center [206, 260] width 132 height 11
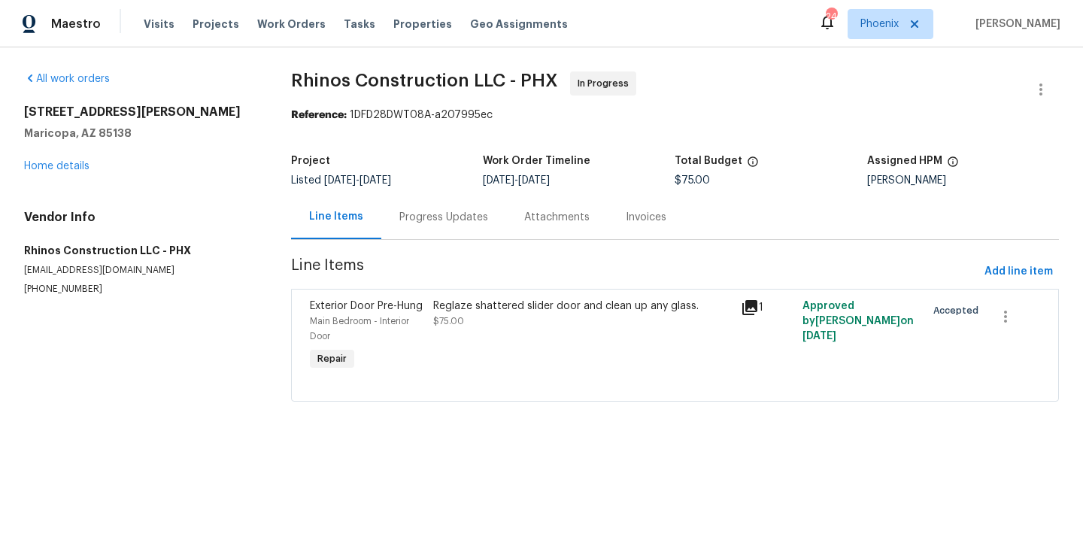
click at [437, 223] on div "Progress Updates" at bounding box center [443, 217] width 89 height 15
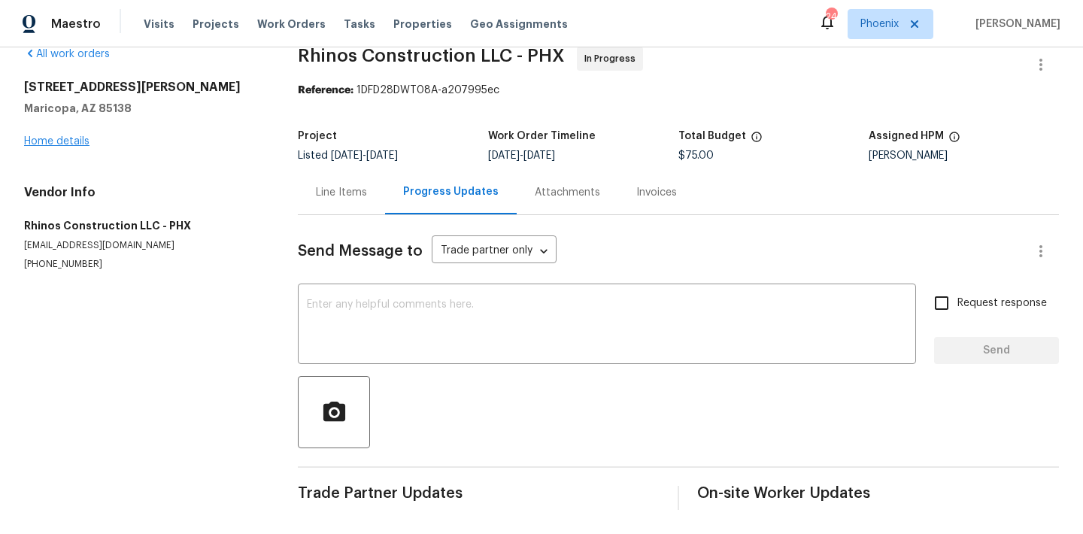
click at [74, 139] on link "Home details" at bounding box center [56, 141] width 65 height 11
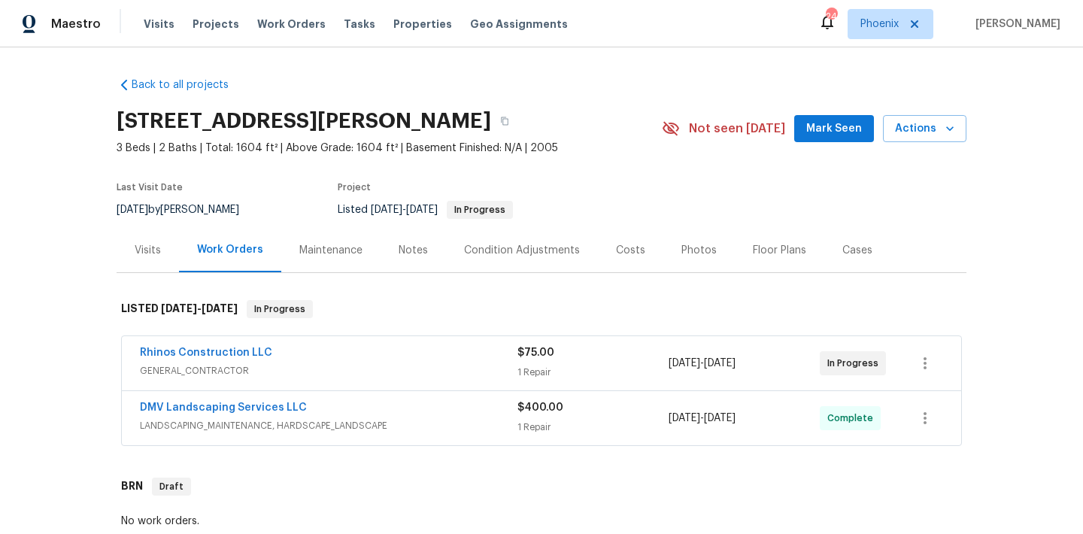
click at [385, 243] on div "Notes" at bounding box center [412, 250] width 65 height 44
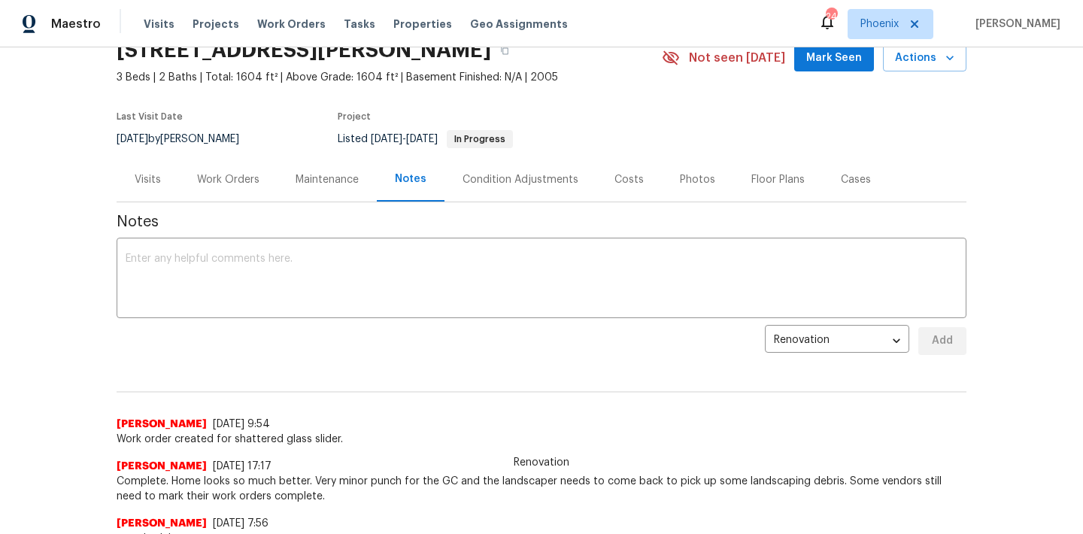
scroll to position [10, 0]
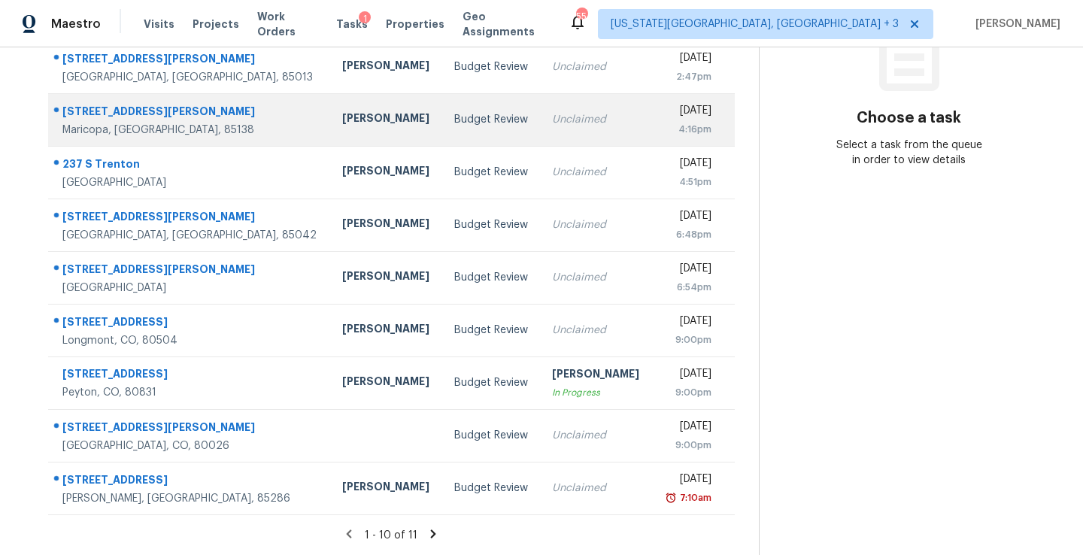
scroll to position [229, 0]
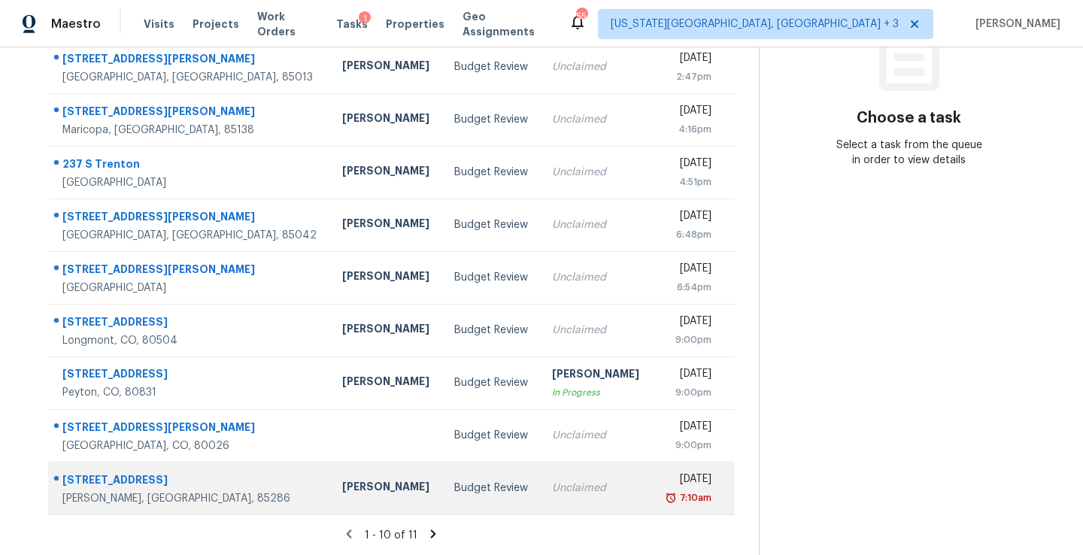
click at [664, 493] on div "7:10am" at bounding box center [687, 497] width 47 height 15
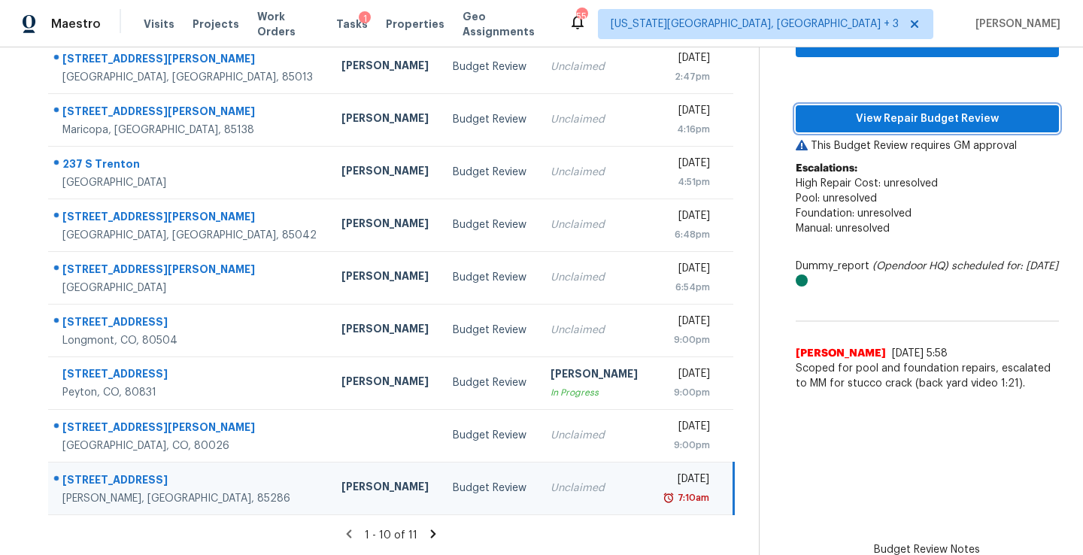
click at [861, 120] on span "View Repair Budget Review" at bounding box center [927, 119] width 239 height 19
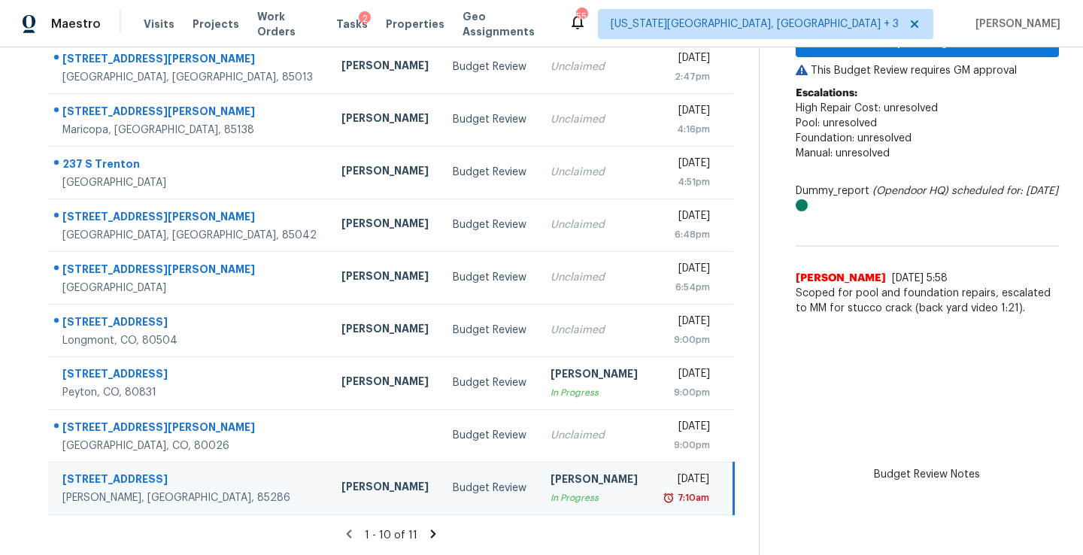
click at [434, 535] on icon at bounding box center [433, 534] width 14 height 14
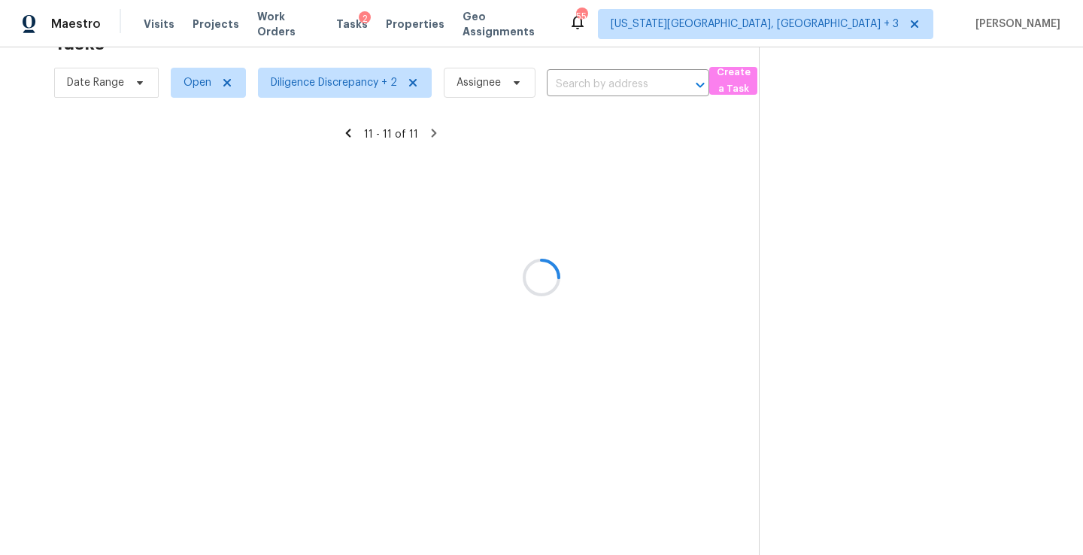
scroll to position [47, 0]
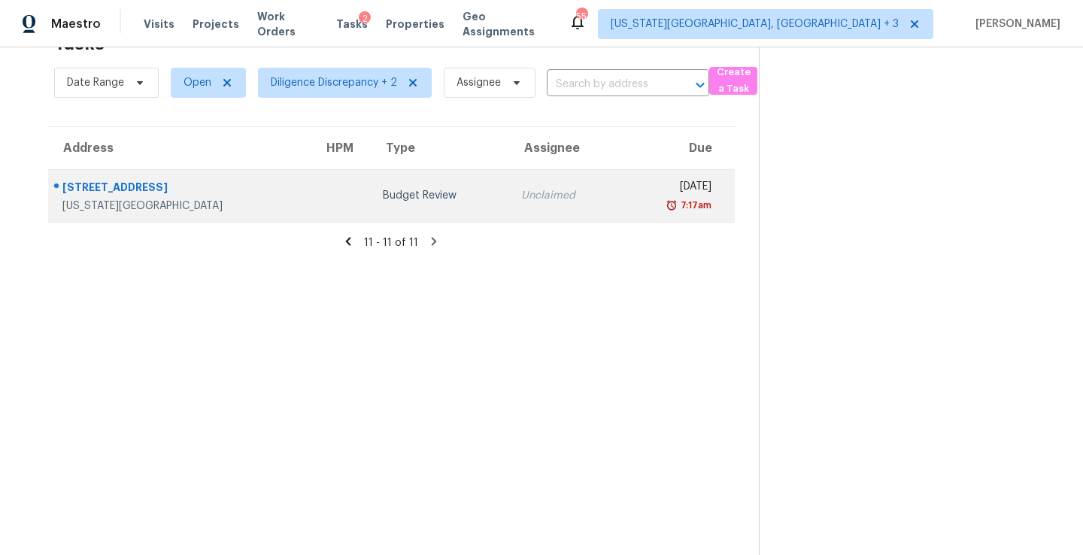
click at [521, 200] on div "Unclaimed" at bounding box center [564, 195] width 86 height 15
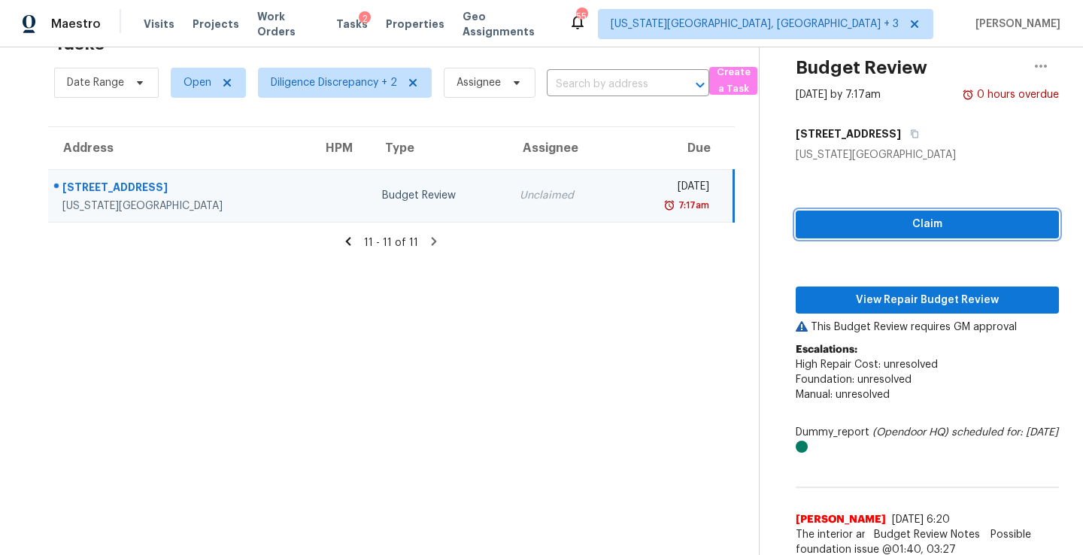
click at [861, 227] on span "Claim" at bounding box center [927, 224] width 239 height 19
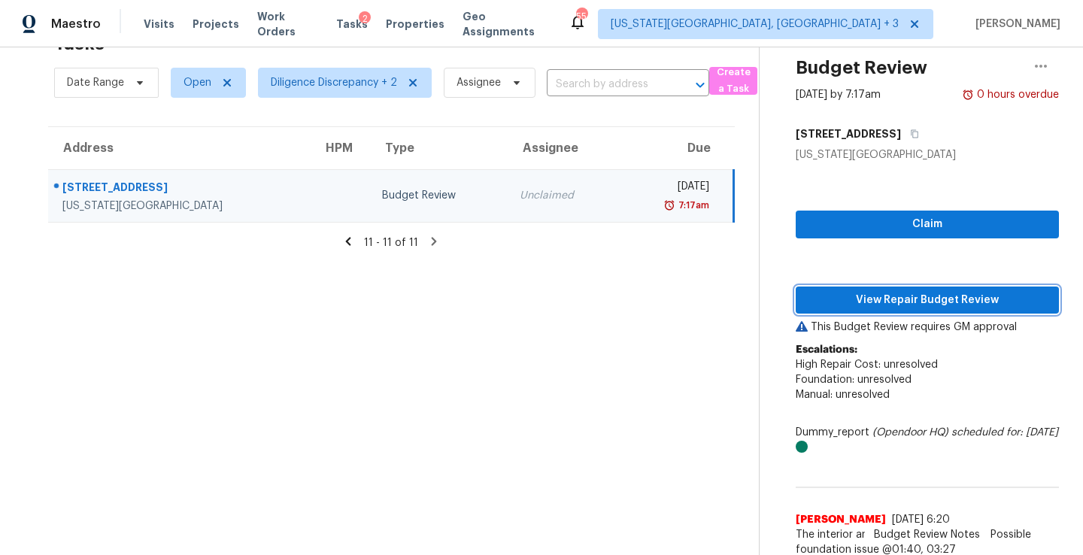
click at [871, 295] on span "View Repair Budget Review" at bounding box center [927, 300] width 239 height 19
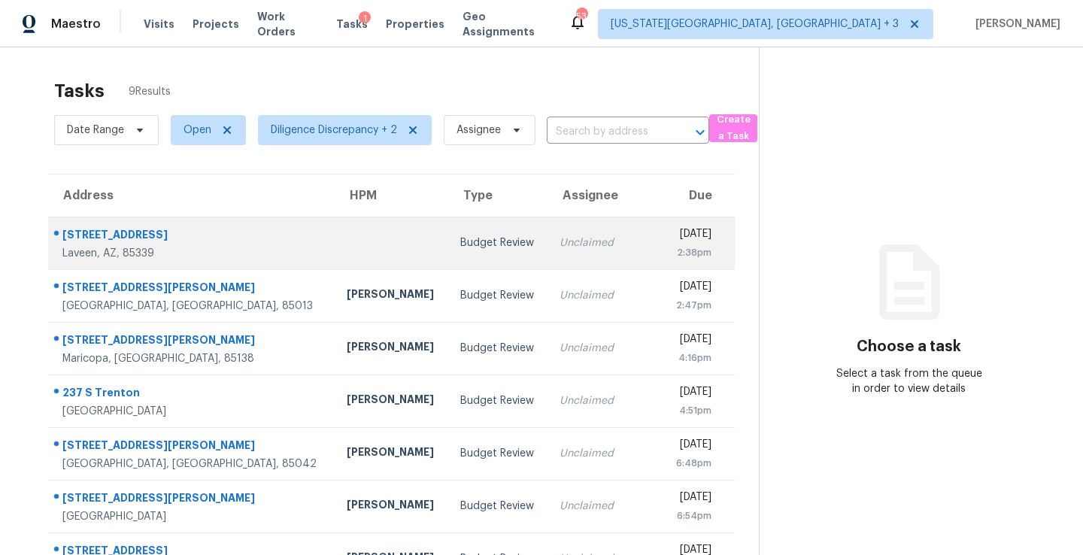
click at [662, 219] on td "[DATE] 2:38pm" at bounding box center [698, 243] width 73 height 53
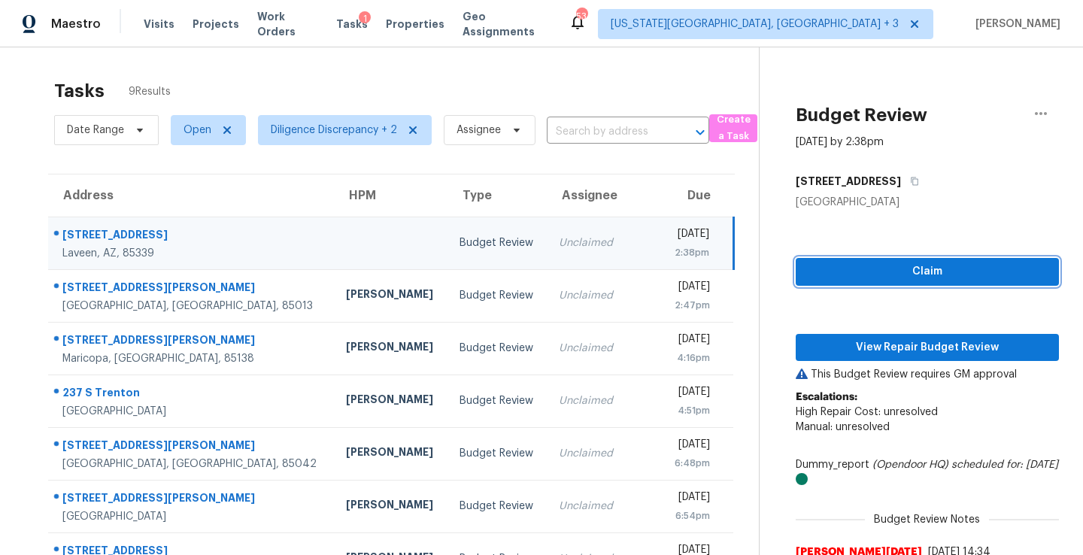
click at [883, 274] on span "Claim" at bounding box center [927, 271] width 239 height 19
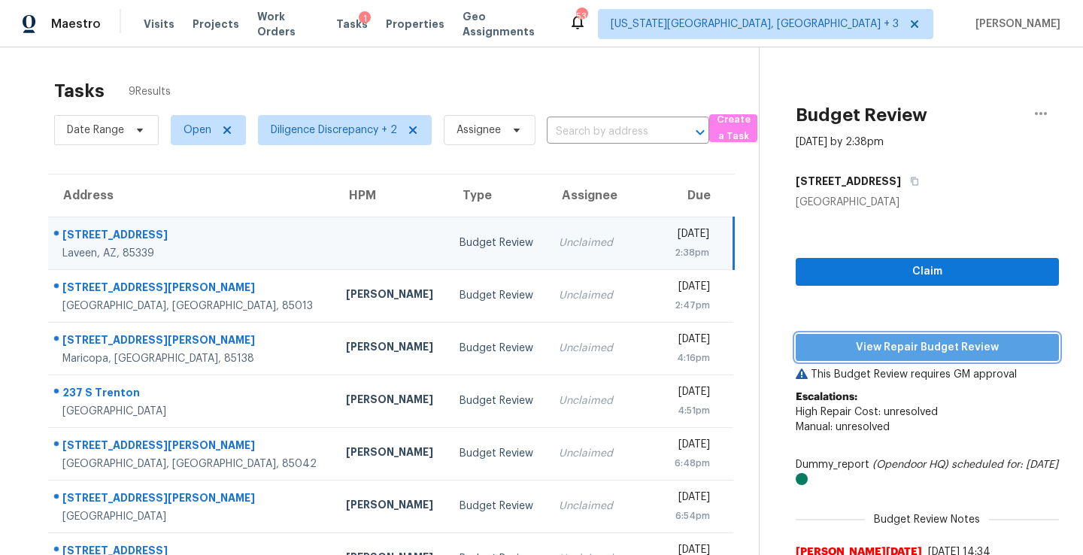
click at [881, 343] on span "View Repair Budget Review" at bounding box center [927, 347] width 239 height 19
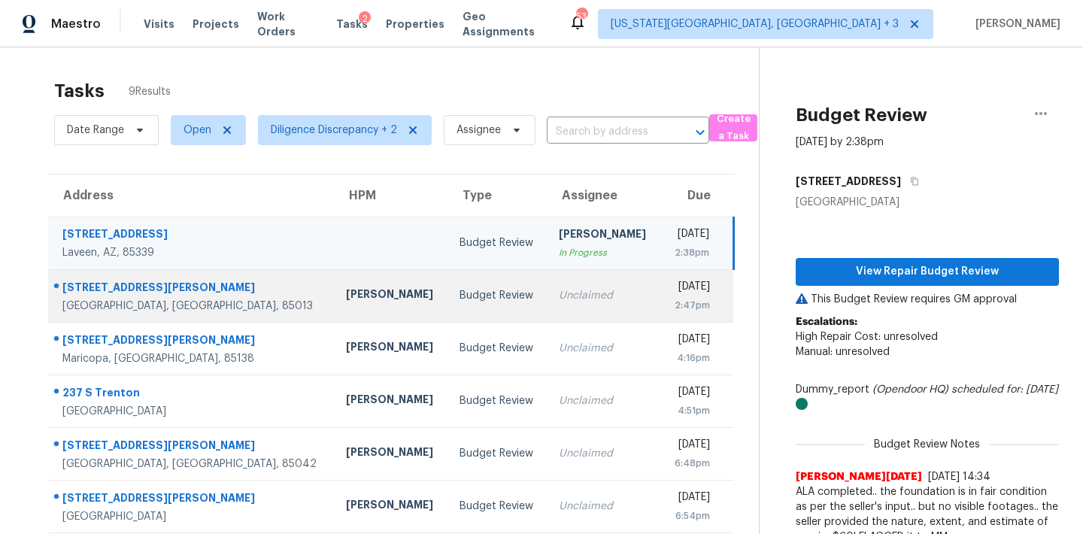
click at [547, 300] on td "Unclaimed" at bounding box center [604, 295] width 114 height 53
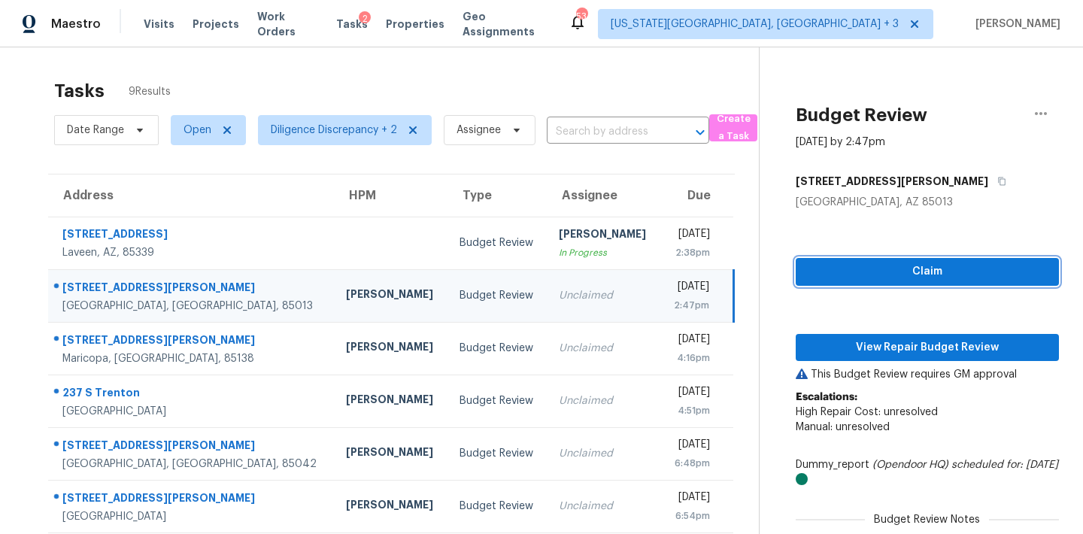
click at [848, 273] on span "Claim" at bounding box center [927, 271] width 239 height 19
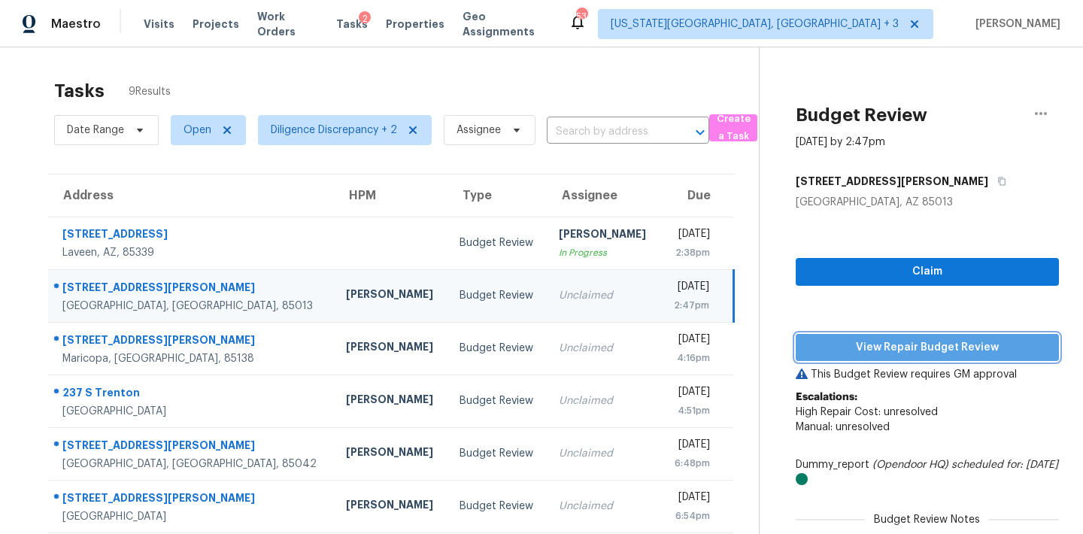
click at [856, 347] on span "View Repair Budget Review" at bounding box center [927, 347] width 239 height 19
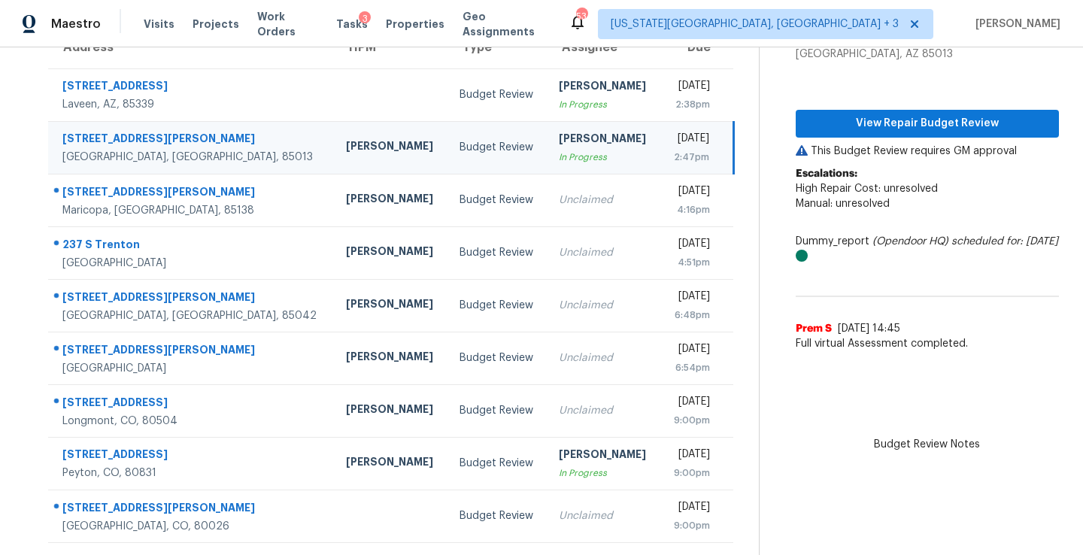
scroll to position [148, 0]
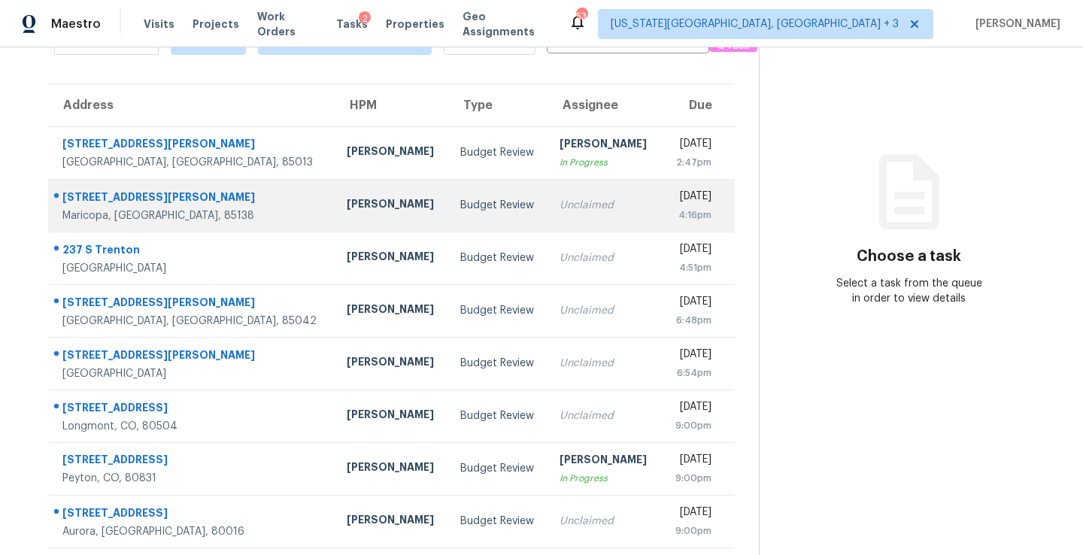
scroll to position [97, 0]
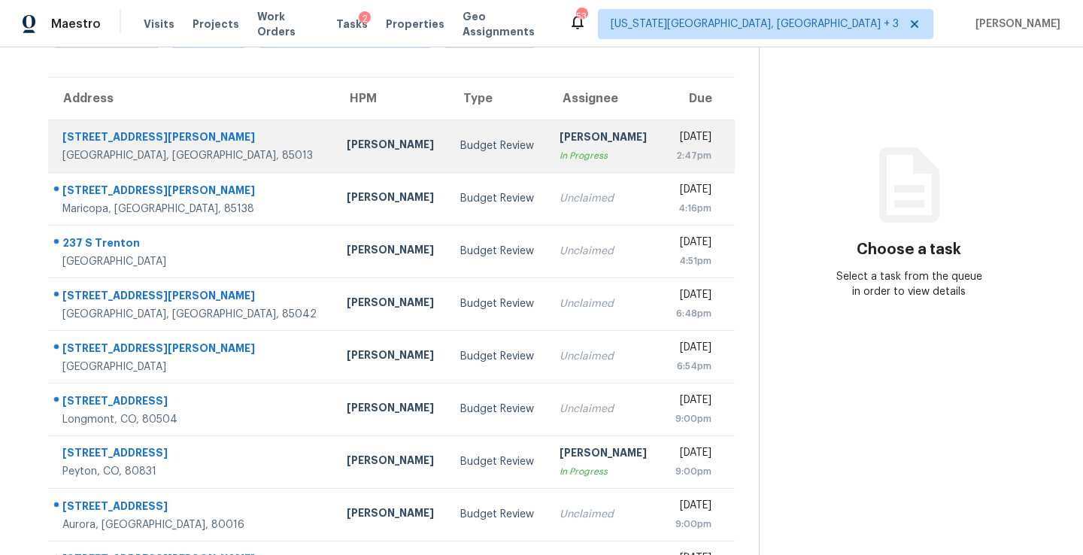
click at [559, 149] on div "In Progress" at bounding box center [603, 155] width 89 height 15
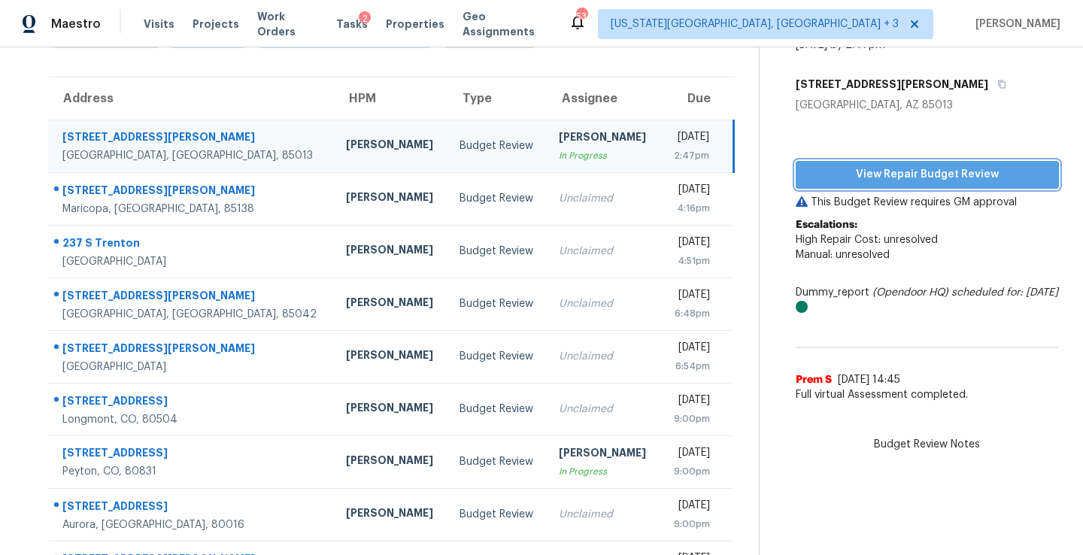
click at [868, 173] on span "View Repair Budget Review" at bounding box center [927, 174] width 239 height 19
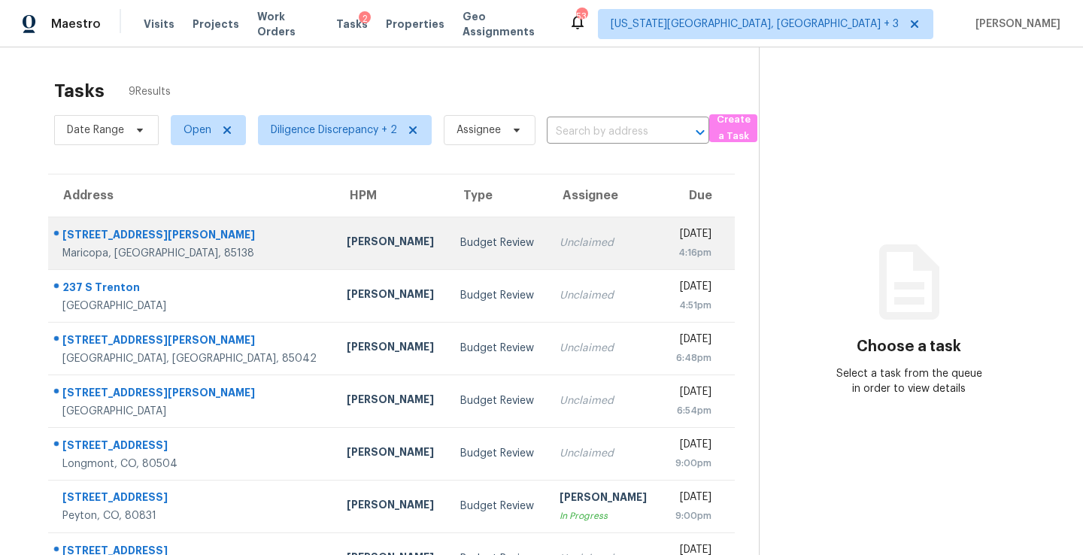
click at [572, 235] on td "Unclaimed" at bounding box center [604, 243] width 114 height 53
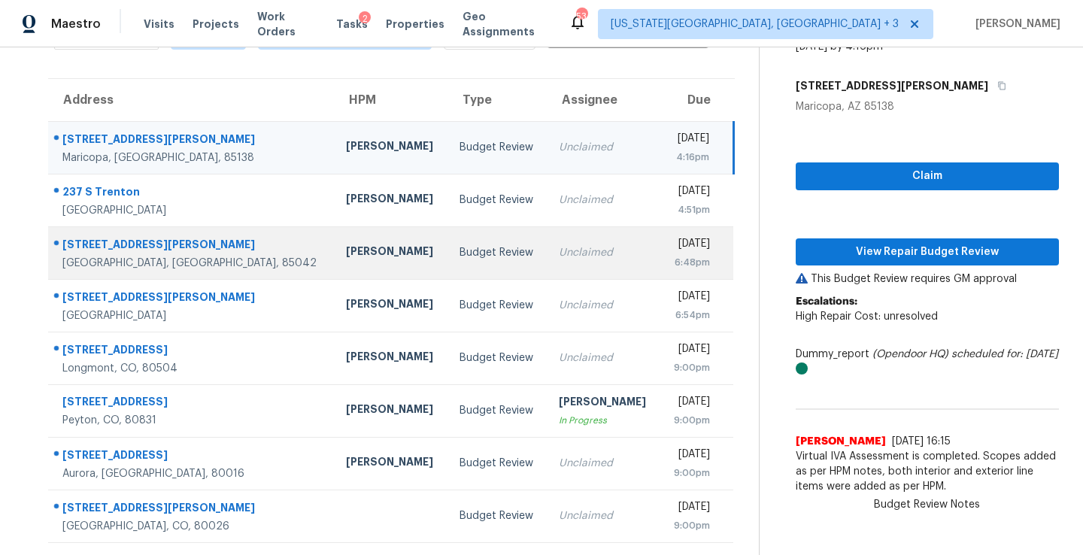
scroll to position [95, 0]
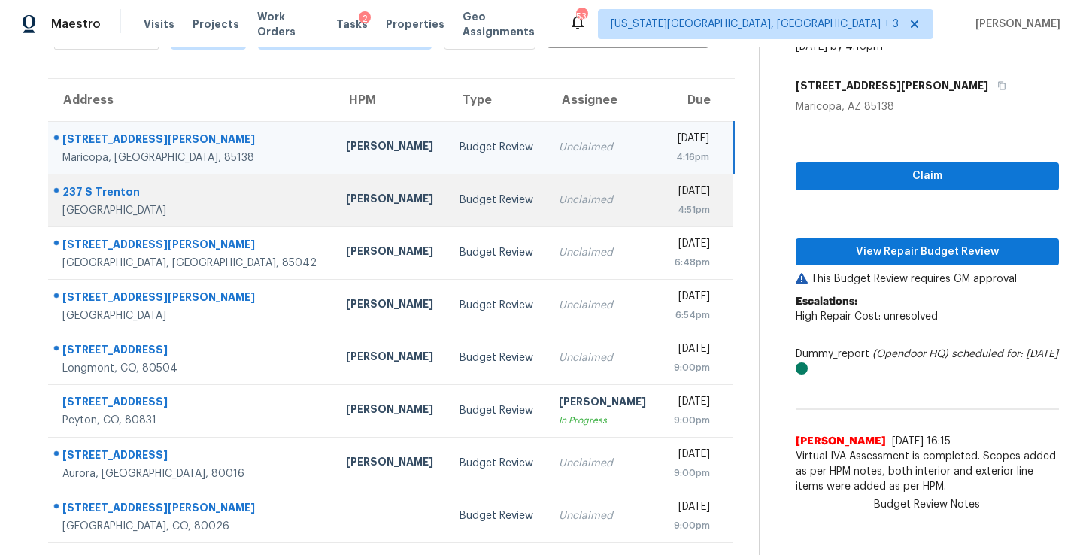
click at [480, 193] on td "Budget Review" at bounding box center [496, 200] width 99 height 53
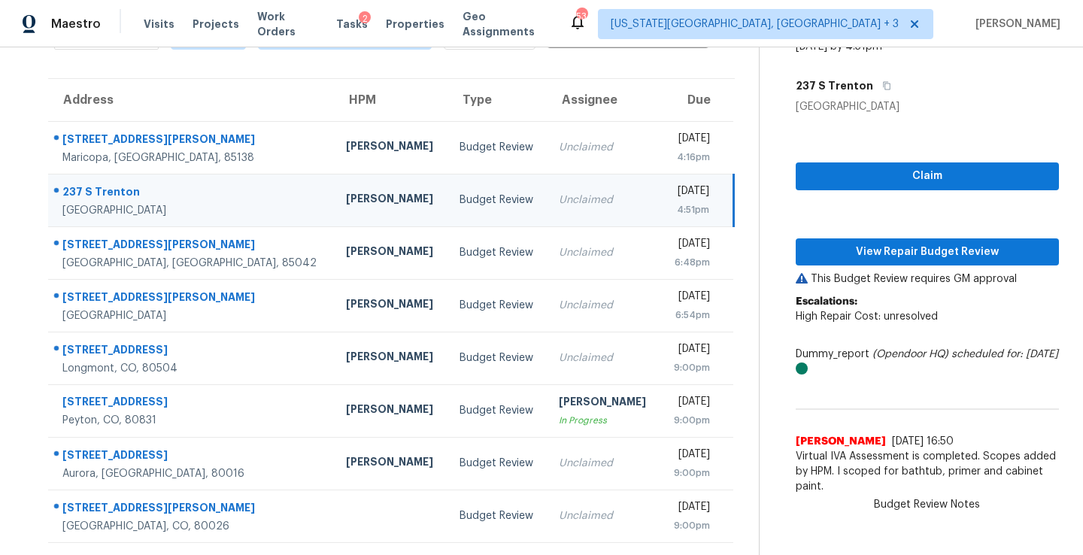
scroll to position [0, 0]
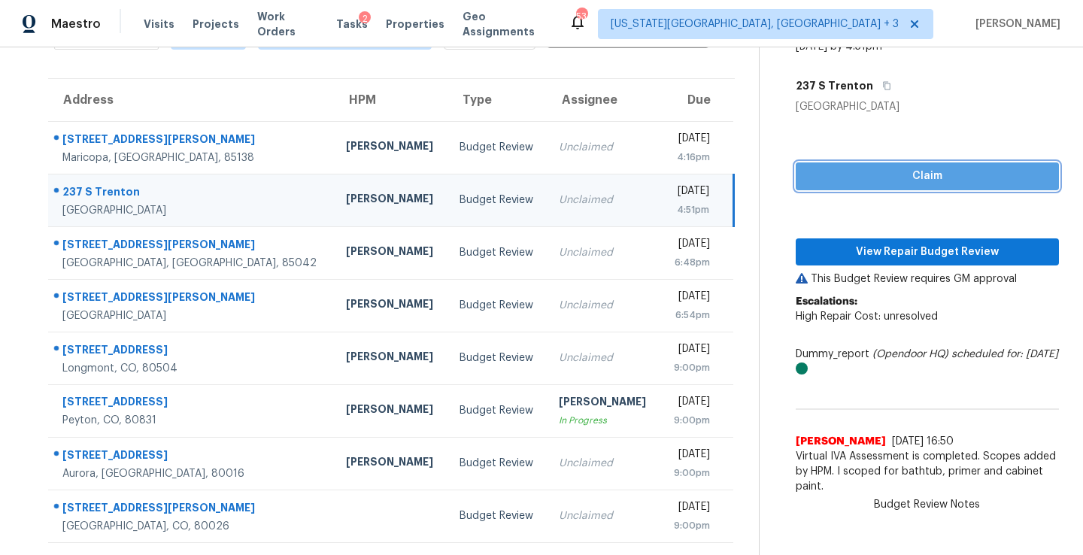
click at [846, 178] on span "Claim" at bounding box center [927, 176] width 239 height 19
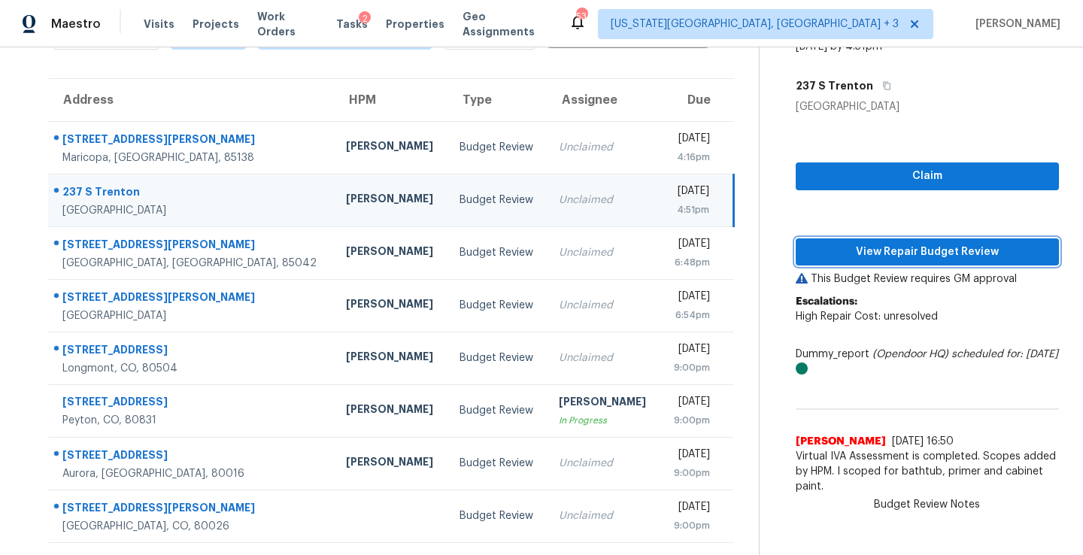
click at [868, 261] on button "View Repair Budget Review" at bounding box center [927, 252] width 263 height 28
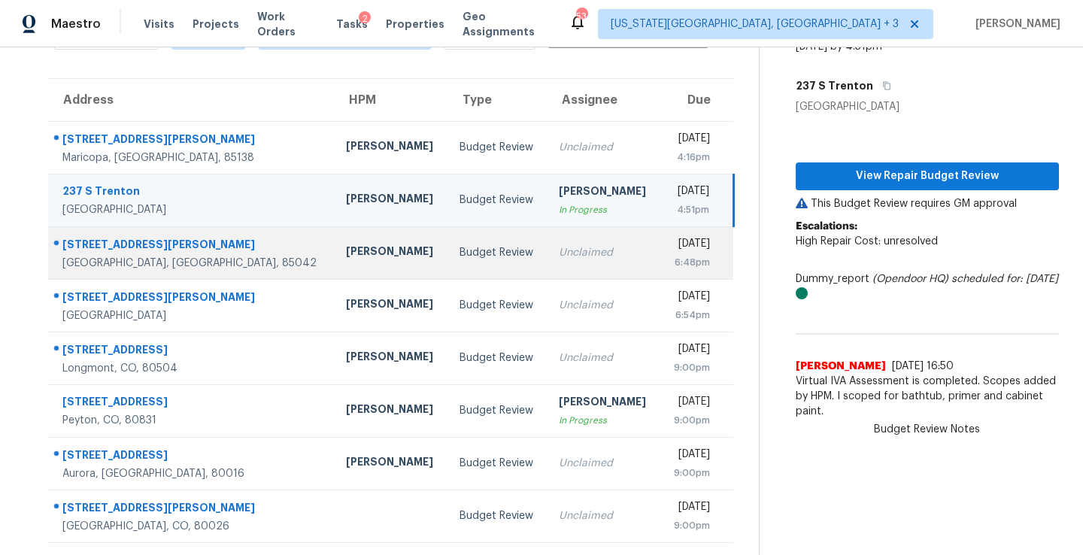
click at [547, 243] on td "Unclaimed" at bounding box center [604, 252] width 114 height 53
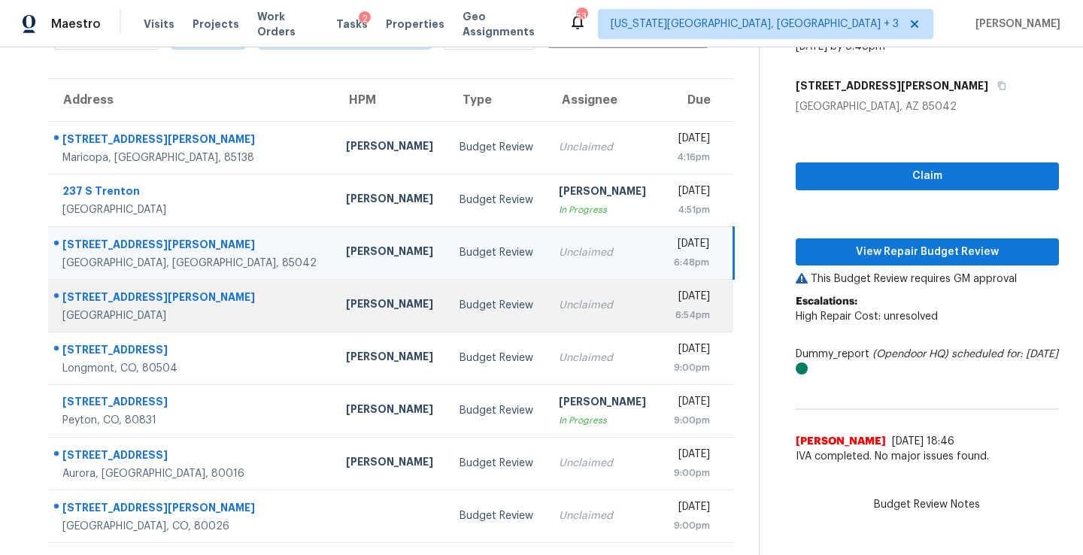
click at [571, 311] on div "Unclaimed" at bounding box center [603, 305] width 89 height 15
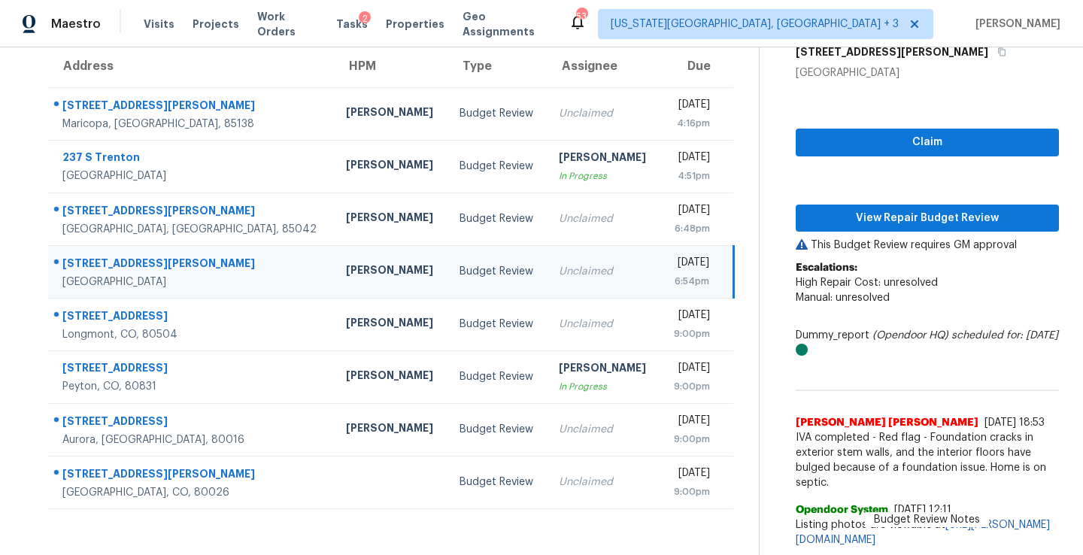
scroll to position [131, 0]
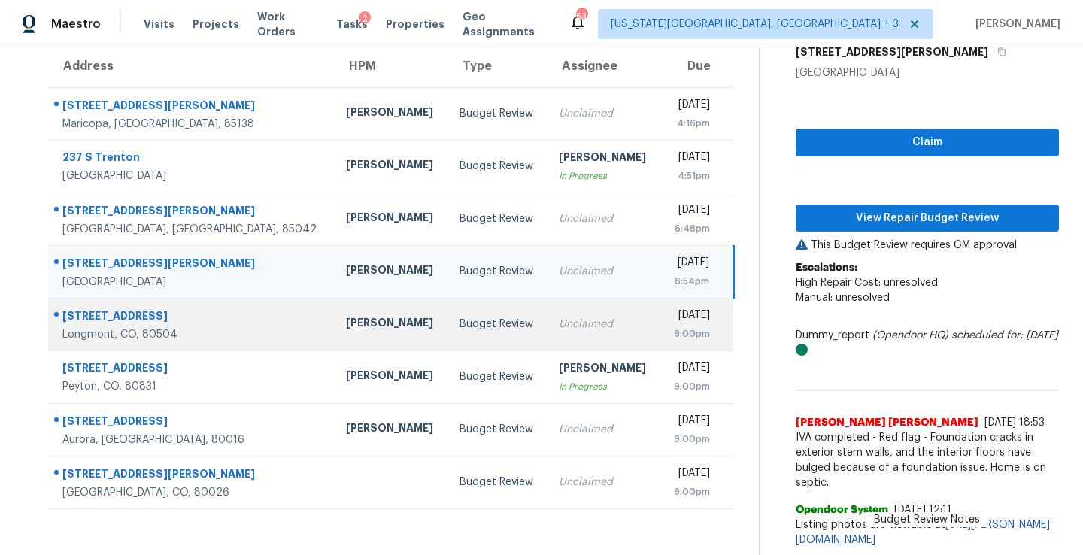
click at [447, 333] on td "Budget Review" at bounding box center [496, 324] width 99 height 53
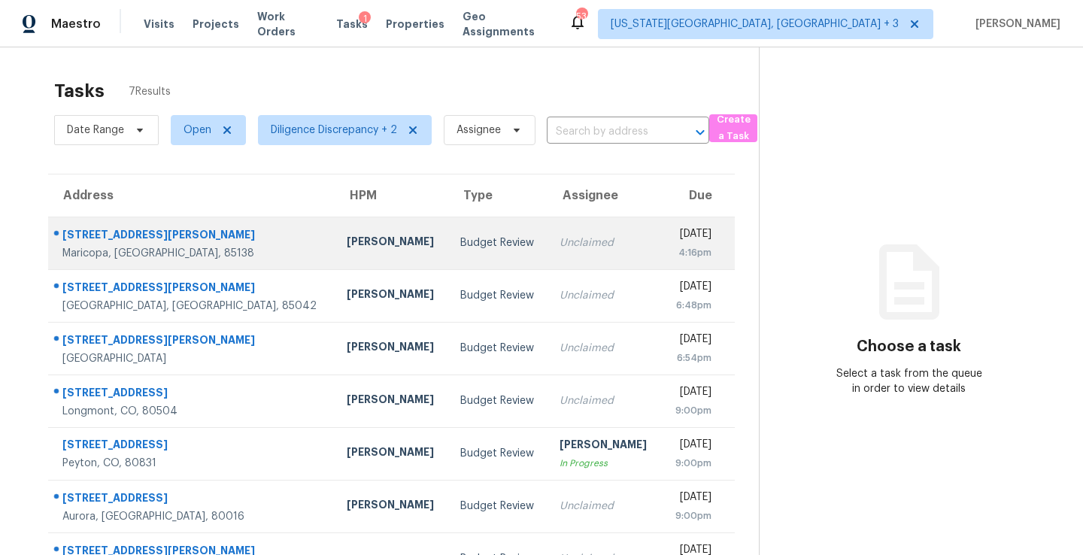
click at [547, 232] on td "Unclaimed" at bounding box center [604, 243] width 114 height 53
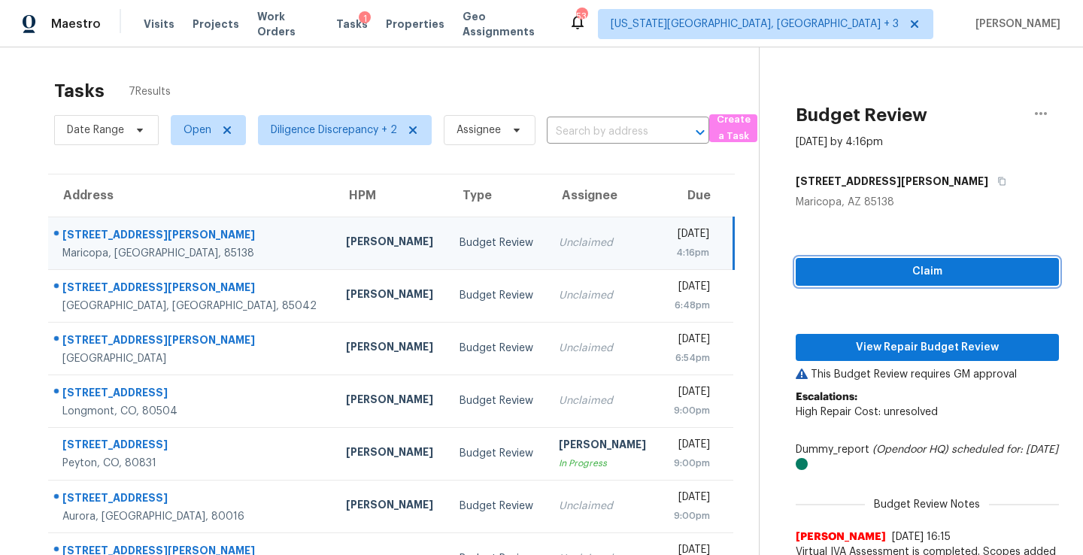
click at [893, 271] on span "Claim" at bounding box center [927, 271] width 239 height 19
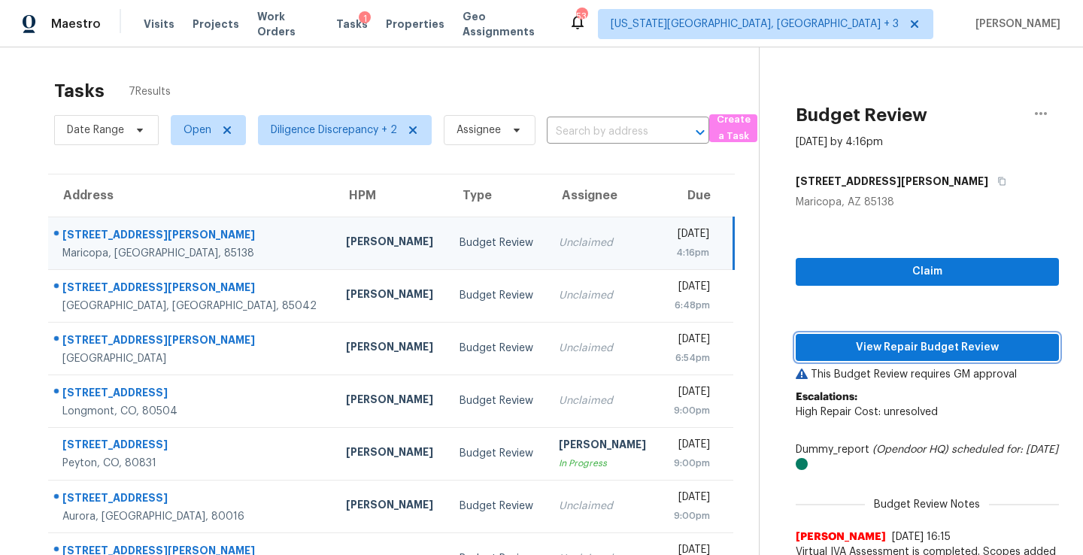
click at [893, 339] on span "View Repair Budget Review" at bounding box center [927, 347] width 239 height 19
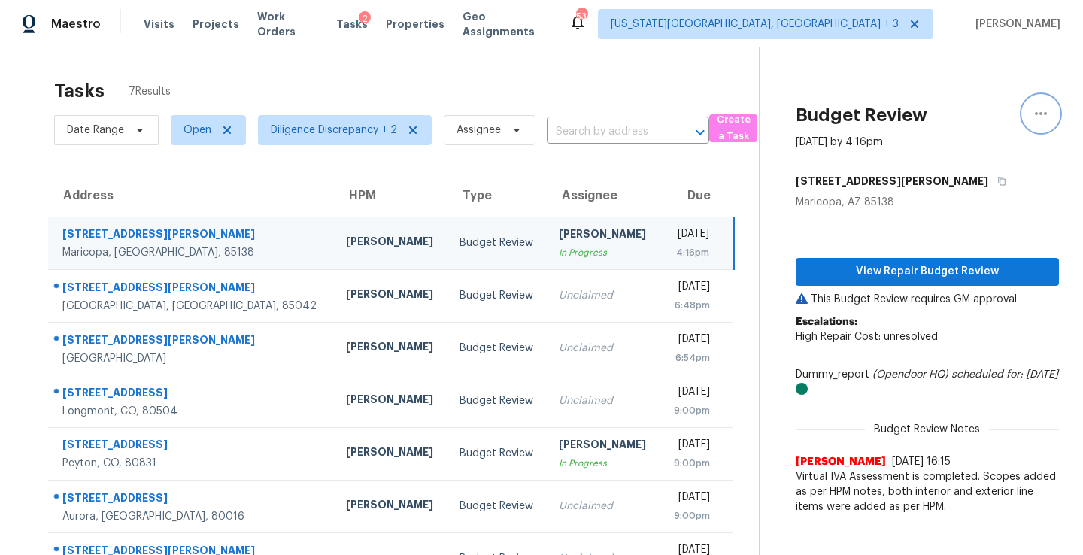
click at [1047, 112] on icon "button" at bounding box center [1041, 114] width 18 height 18
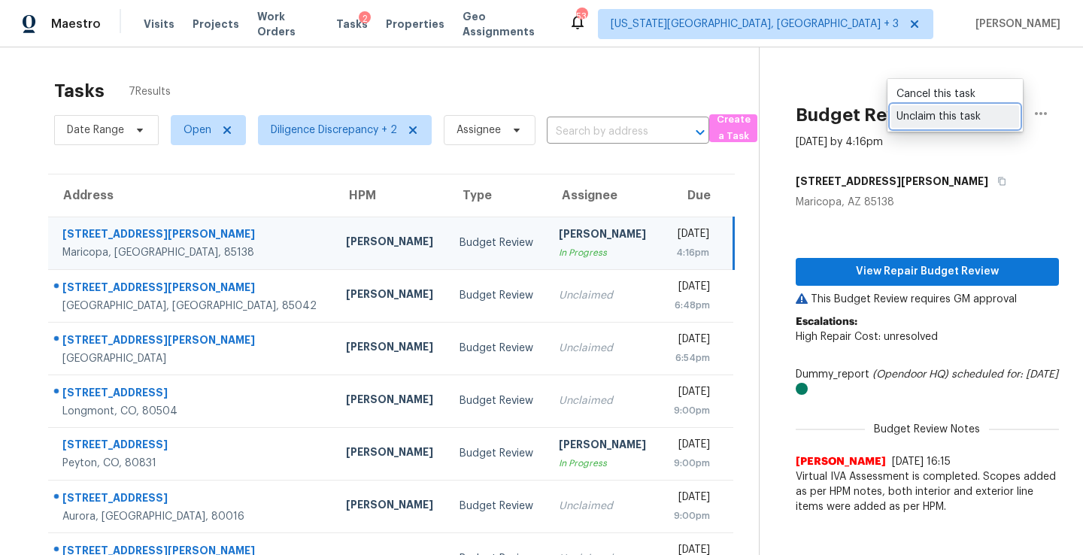
click at [969, 120] on div "Unclaim this task" at bounding box center [954, 116] width 117 height 15
